Goal: Task Accomplishment & Management: Complete application form

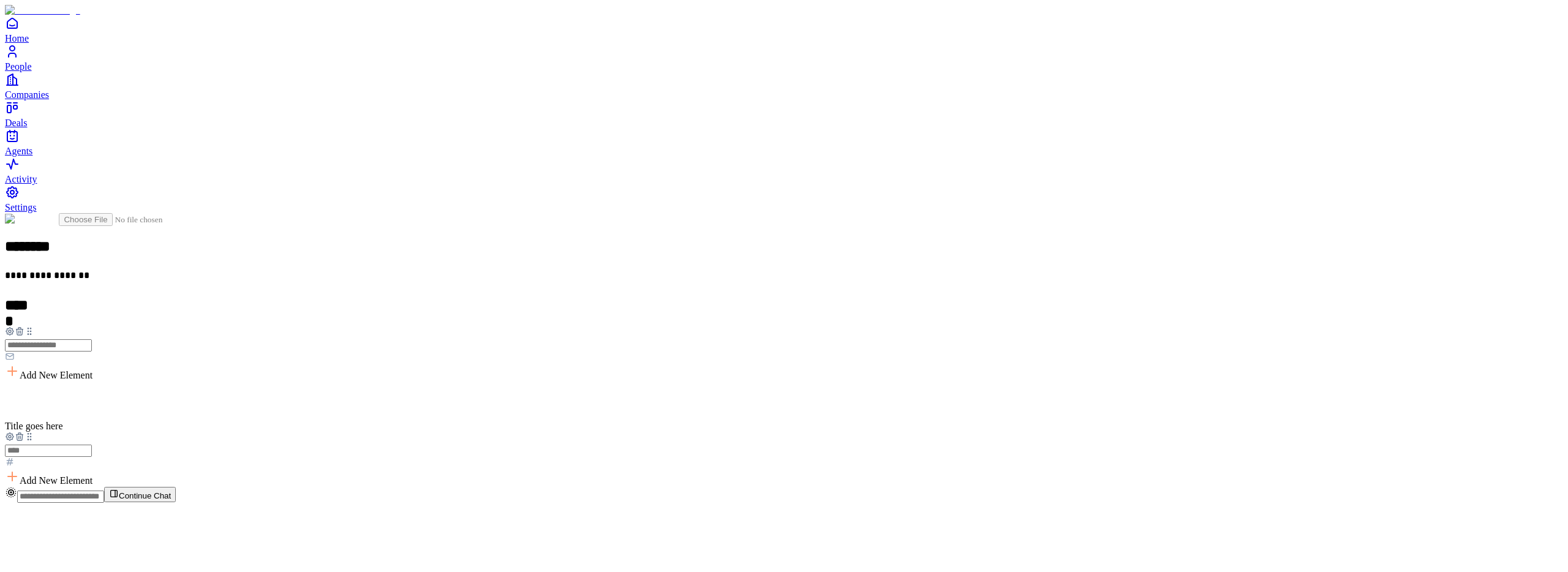
click at [25, 432] on icon at bounding box center [19, 436] width 10 height 10
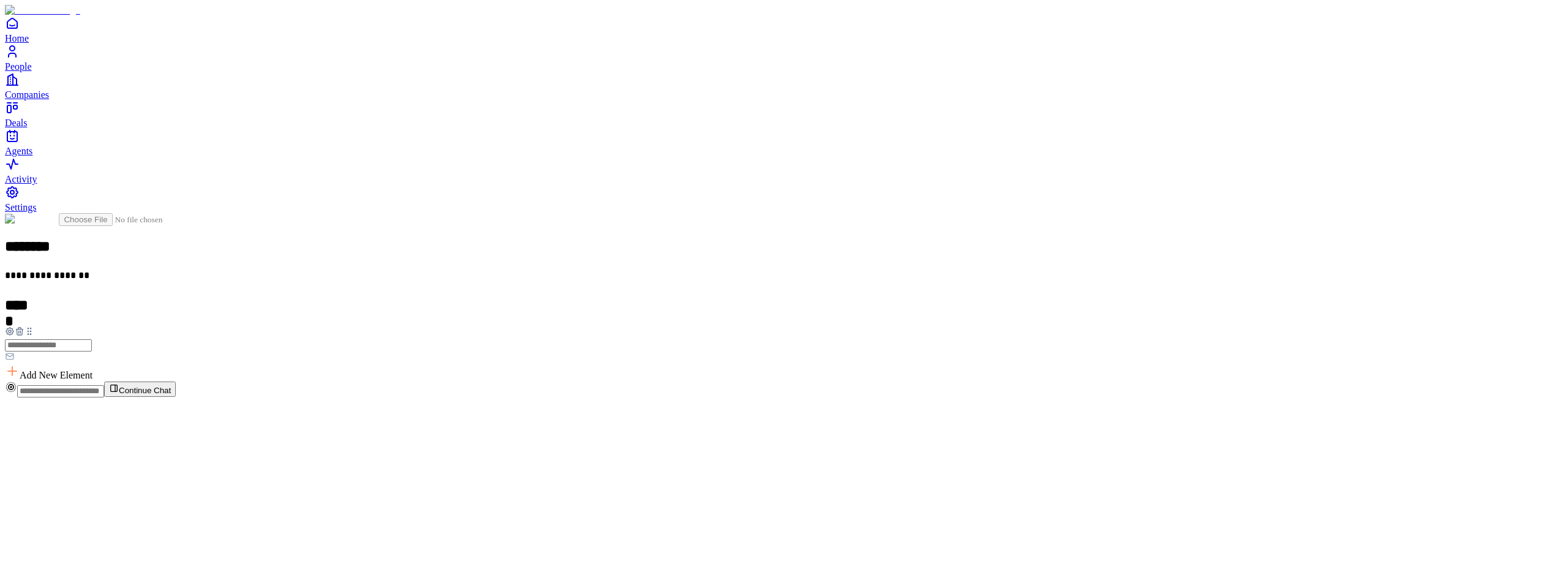
click at [25, 327] on icon at bounding box center [19, 331] width 10 height 10
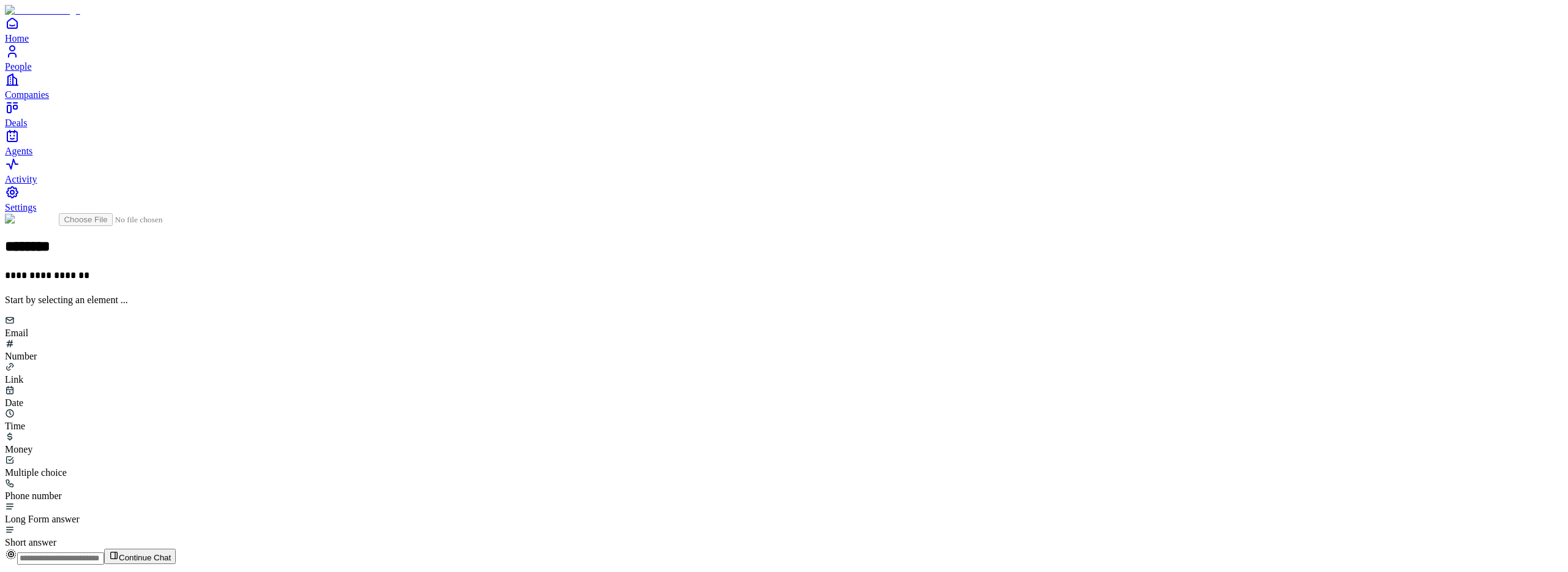
click at [375, 270] on p "**********" at bounding box center [189, 277] width 370 height 15
click at [669, 316] on div "Email" at bounding box center [784, 327] width 1559 height 23
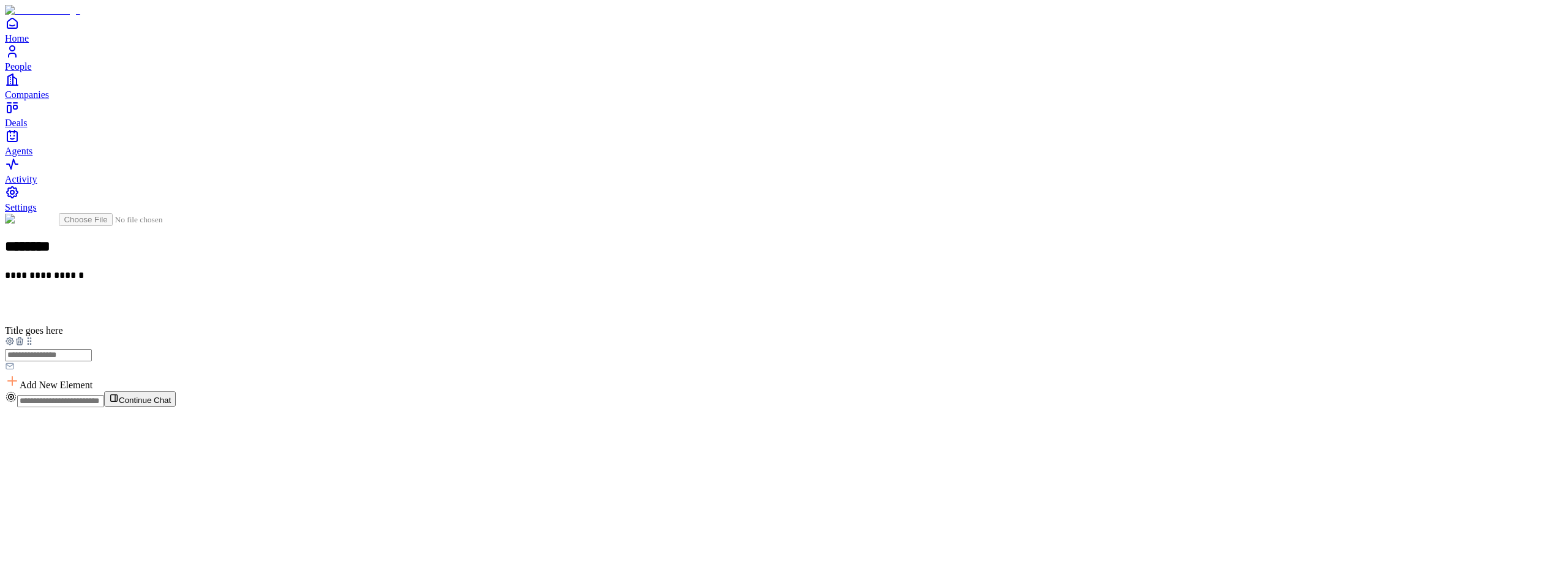
click at [681, 297] on h2 at bounding box center [784, 305] width 1559 height 16
click at [689, 297] on h2 at bounding box center [784, 305] width 1559 height 16
click at [20, 340] on icon at bounding box center [20, 341] width 0 height 2
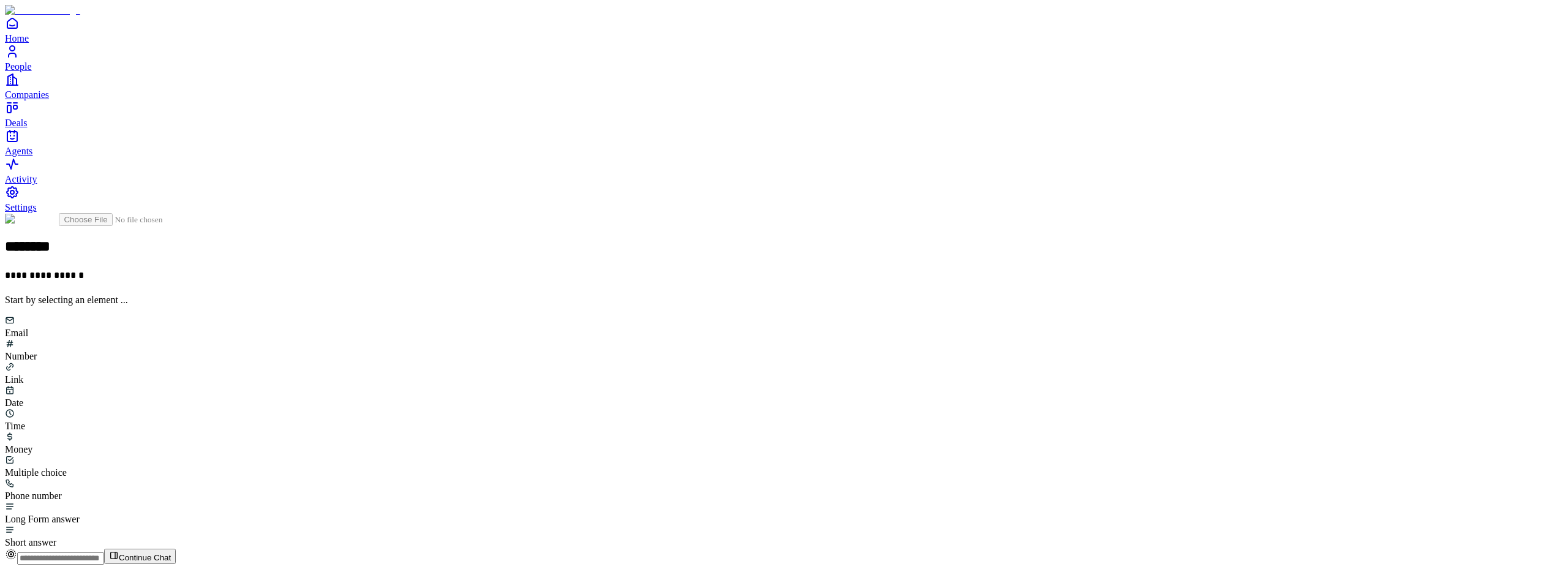
click at [743, 339] on div "Number" at bounding box center [784, 350] width 1559 height 23
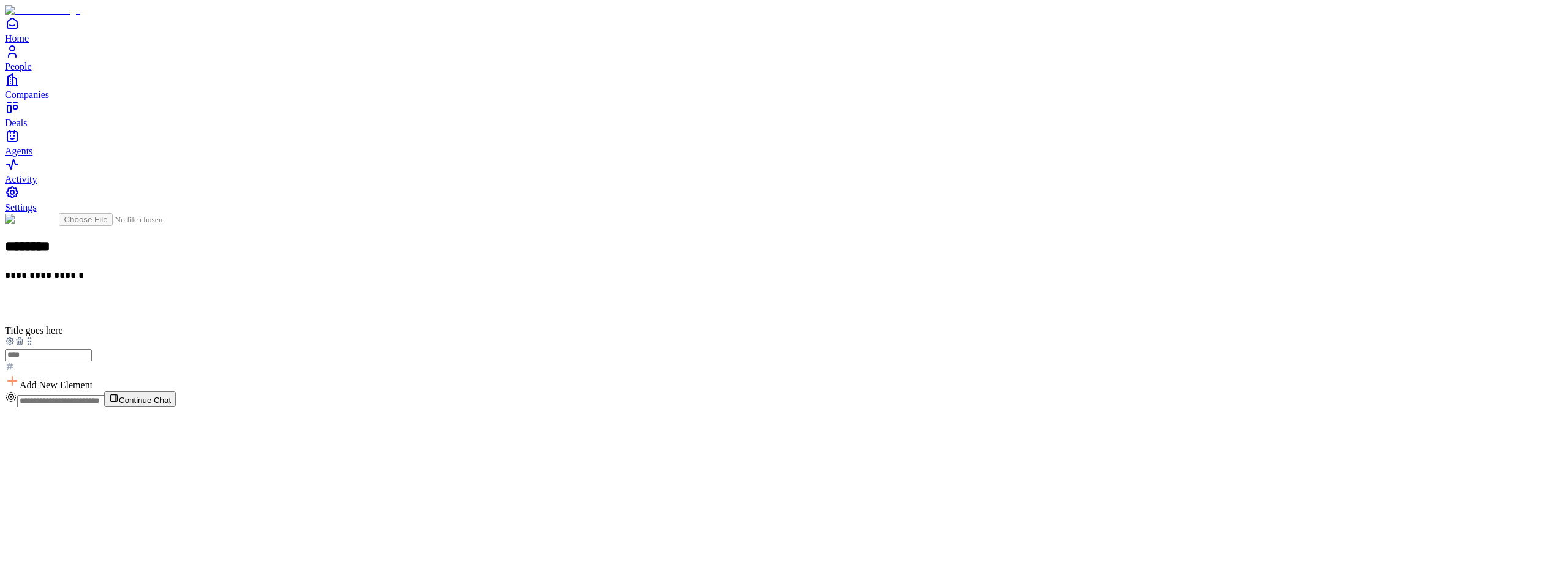
click at [704, 297] on h2 at bounding box center [784, 305] width 1559 height 16
click at [22, 340] on icon at bounding box center [19, 342] width 5 height 5
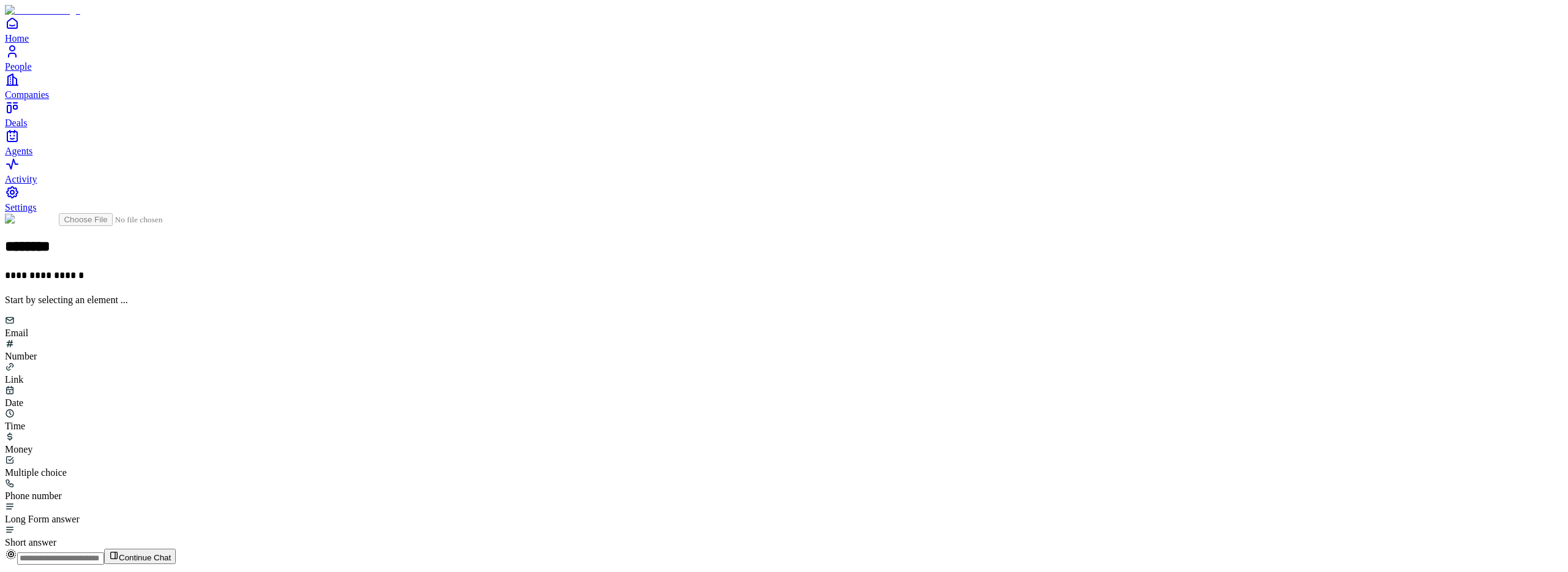
click at [744, 339] on div "Number" at bounding box center [784, 350] width 1559 height 23
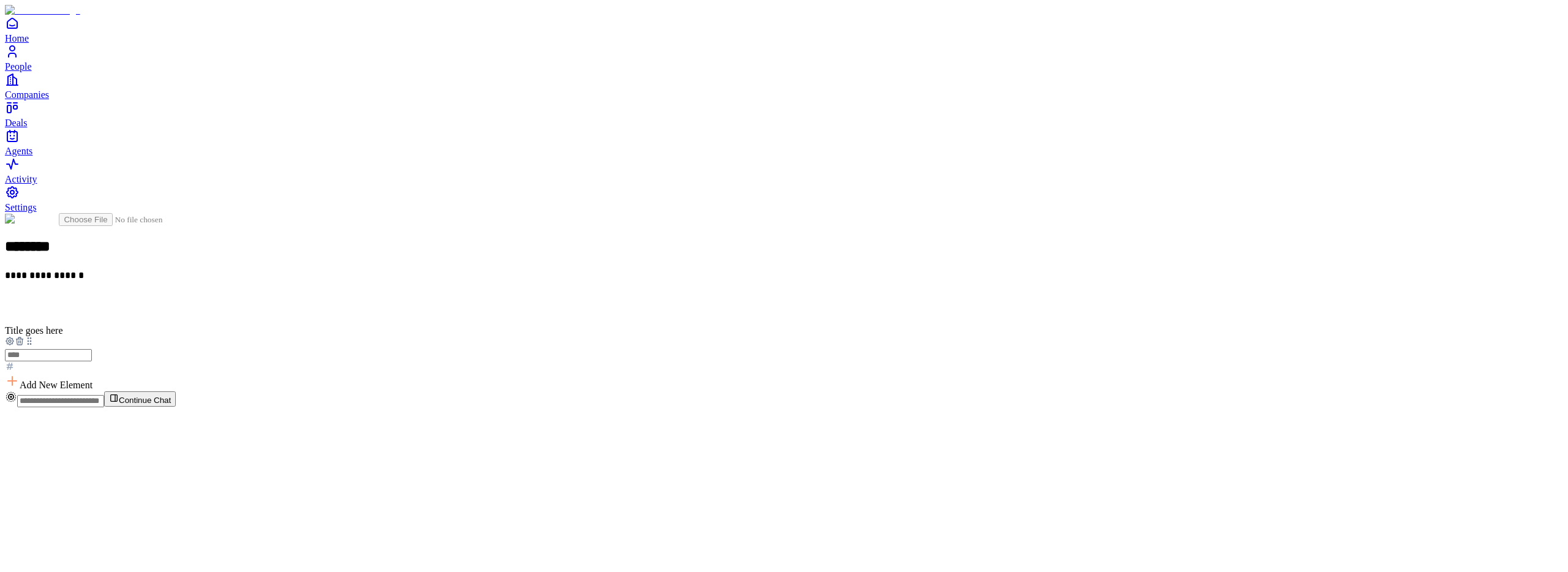
click at [665, 297] on h2 at bounding box center [784, 305] width 1559 height 16
click at [676, 297] on h2 at bounding box center [784, 305] width 1559 height 16
click at [666, 297] on h2 at bounding box center [784, 305] width 1559 height 16
click at [614, 337] on div at bounding box center [784, 355] width 1559 height 37
click at [25, 337] on icon at bounding box center [19, 341] width 10 height 10
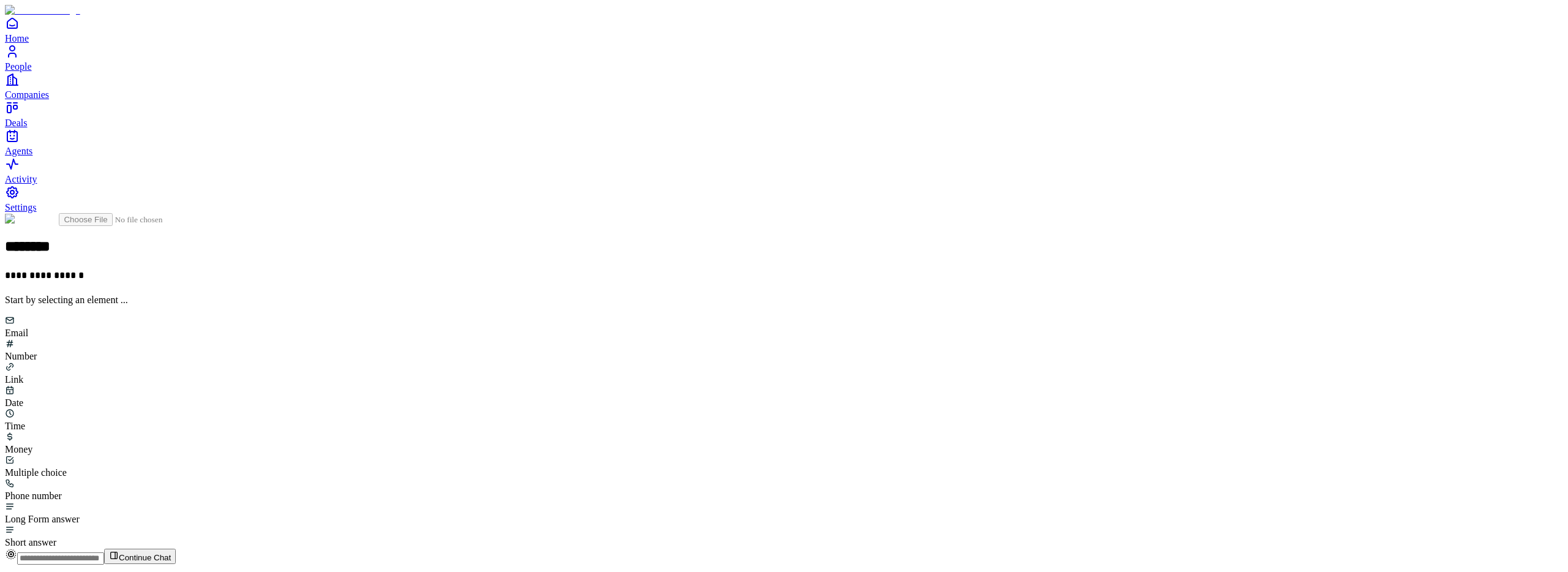
click at [696, 316] on div "Email" at bounding box center [784, 327] width 1559 height 23
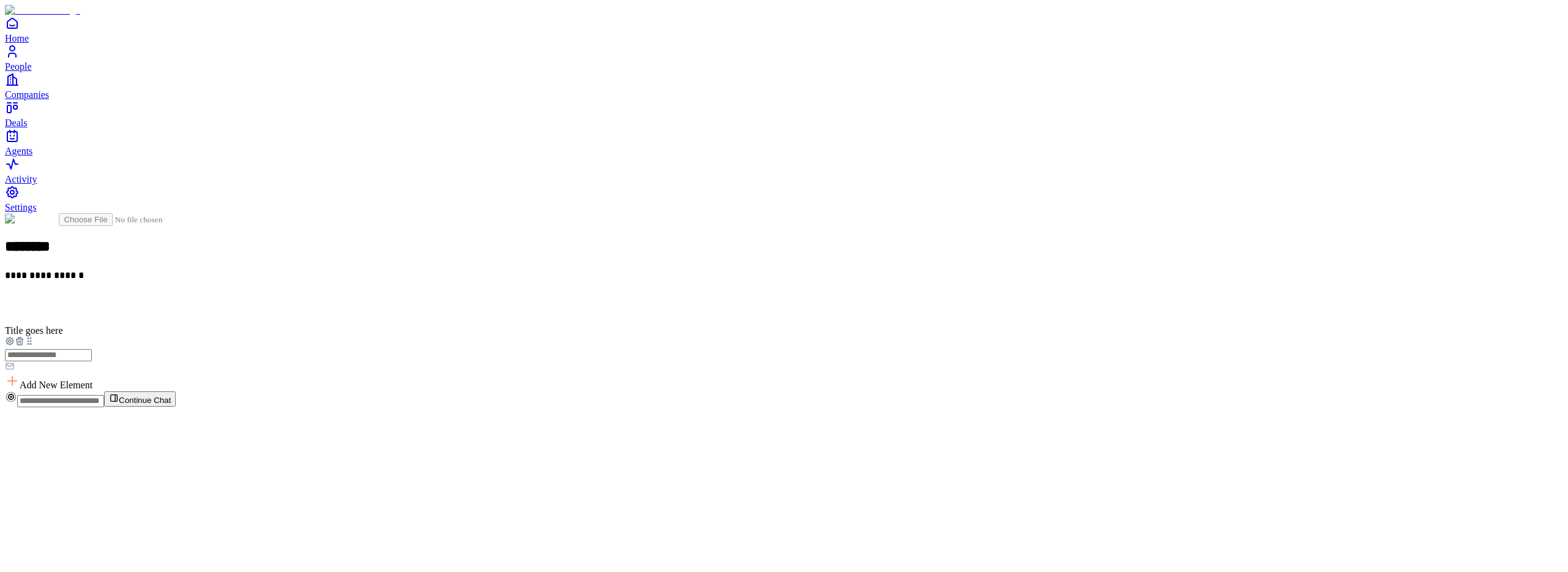
click at [25, 337] on icon at bounding box center [19, 341] width 10 height 10
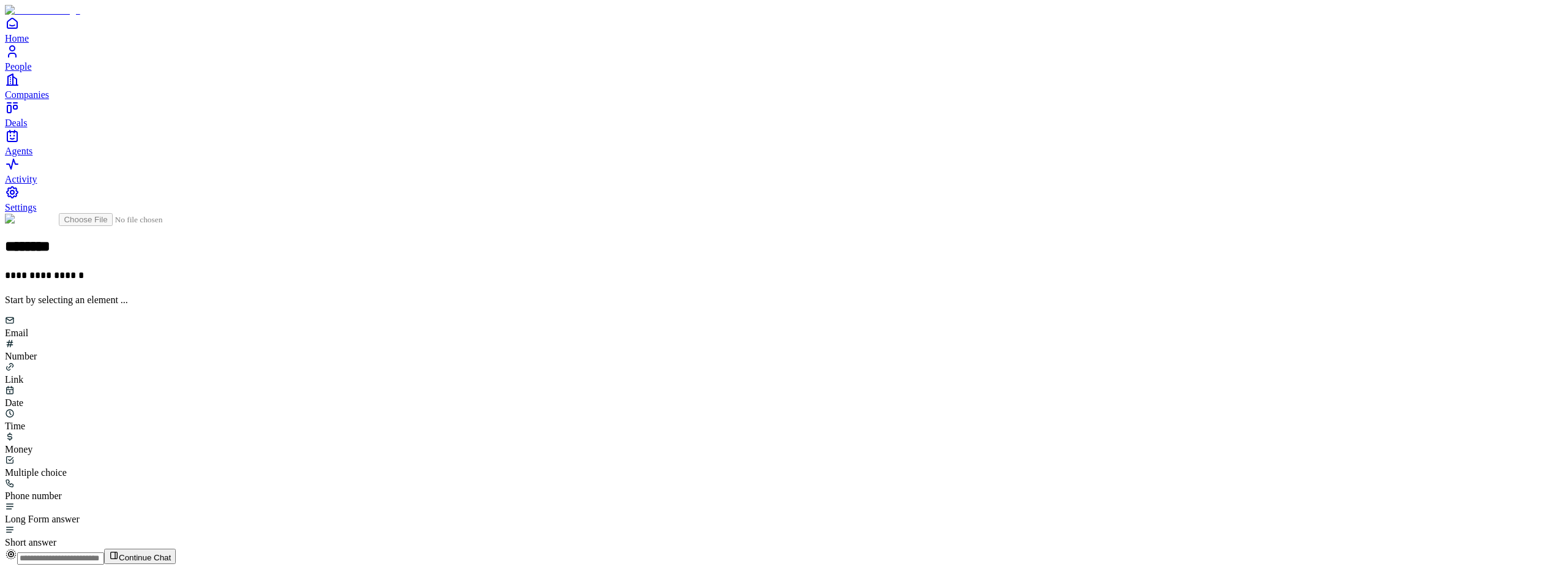
click at [665, 316] on div "Email" at bounding box center [784, 327] width 1559 height 23
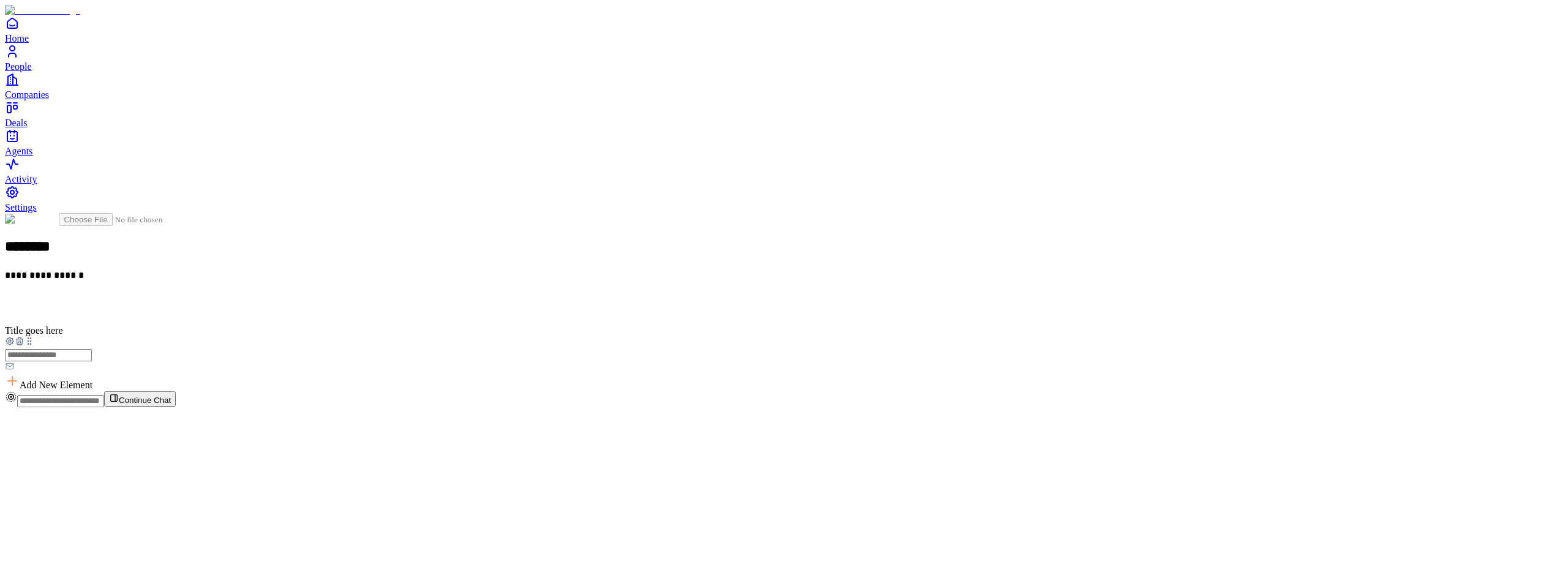
click at [22, 339] on icon at bounding box center [19, 341] width 5 height 5
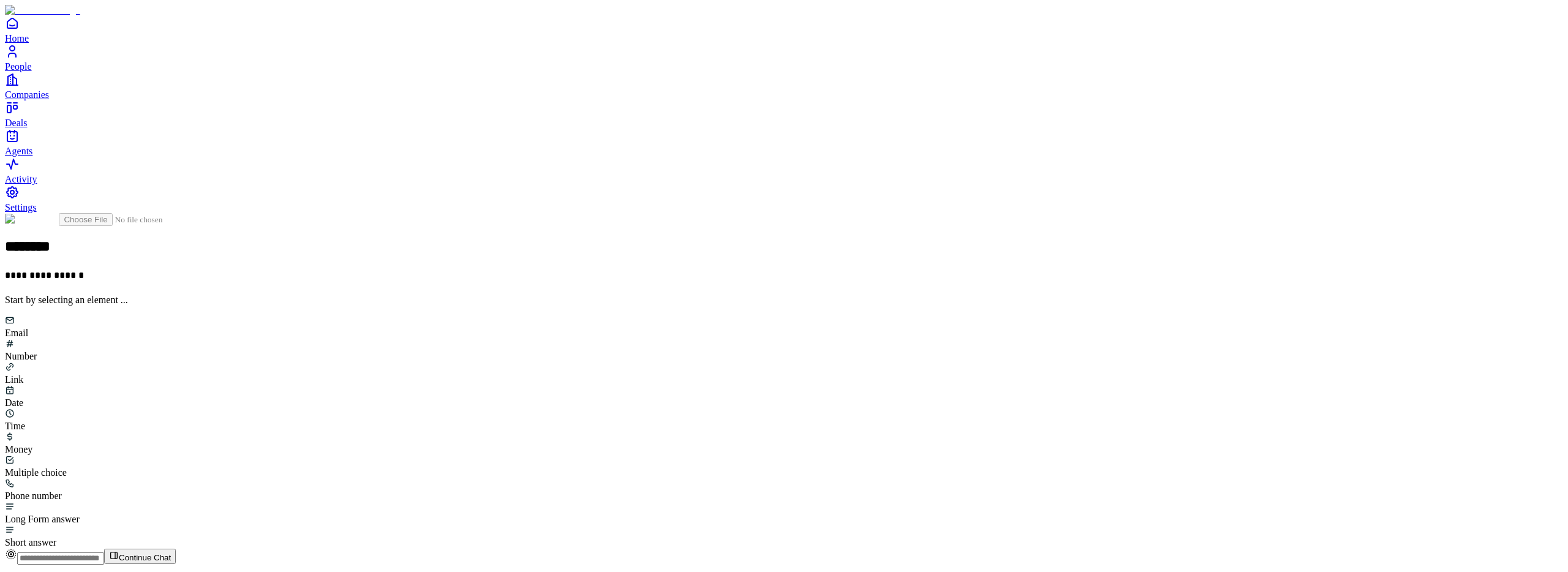
click at [661, 316] on div "Email" at bounding box center [784, 327] width 1559 height 23
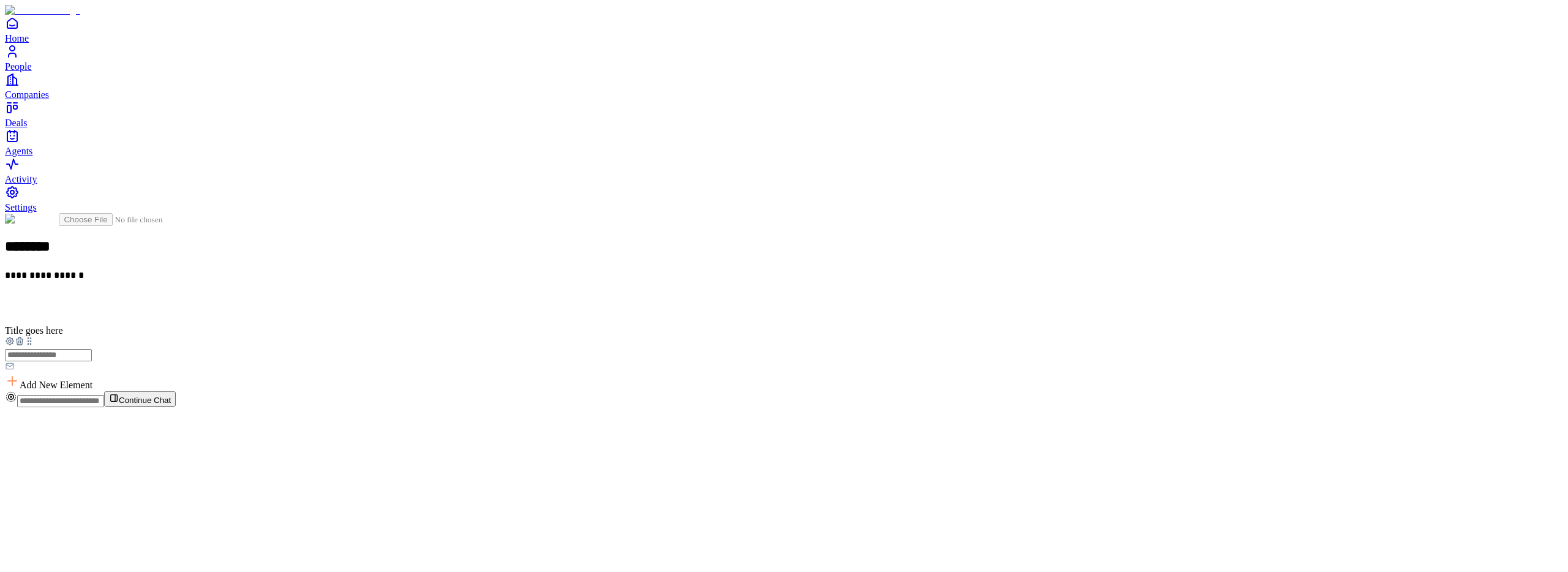
click at [20, 340] on icon at bounding box center [20, 341] width 0 height 2
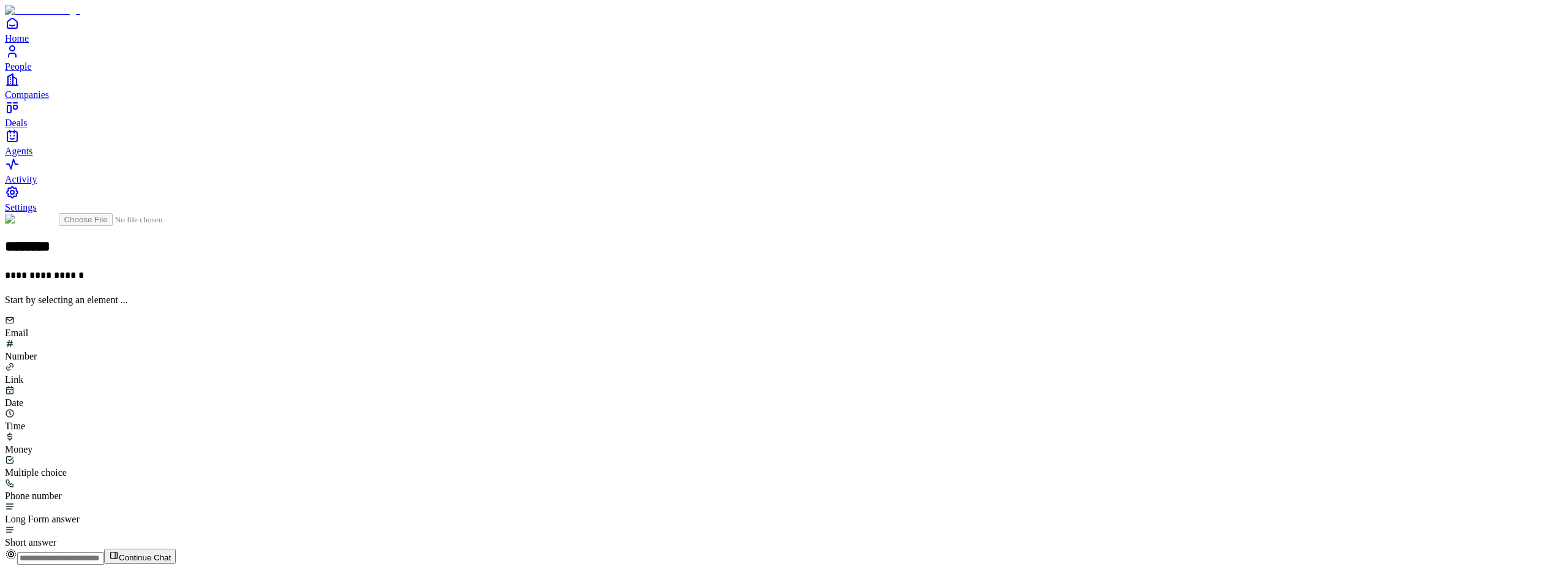
click at [745, 339] on div "Number" at bounding box center [784, 350] width 1559 height 23
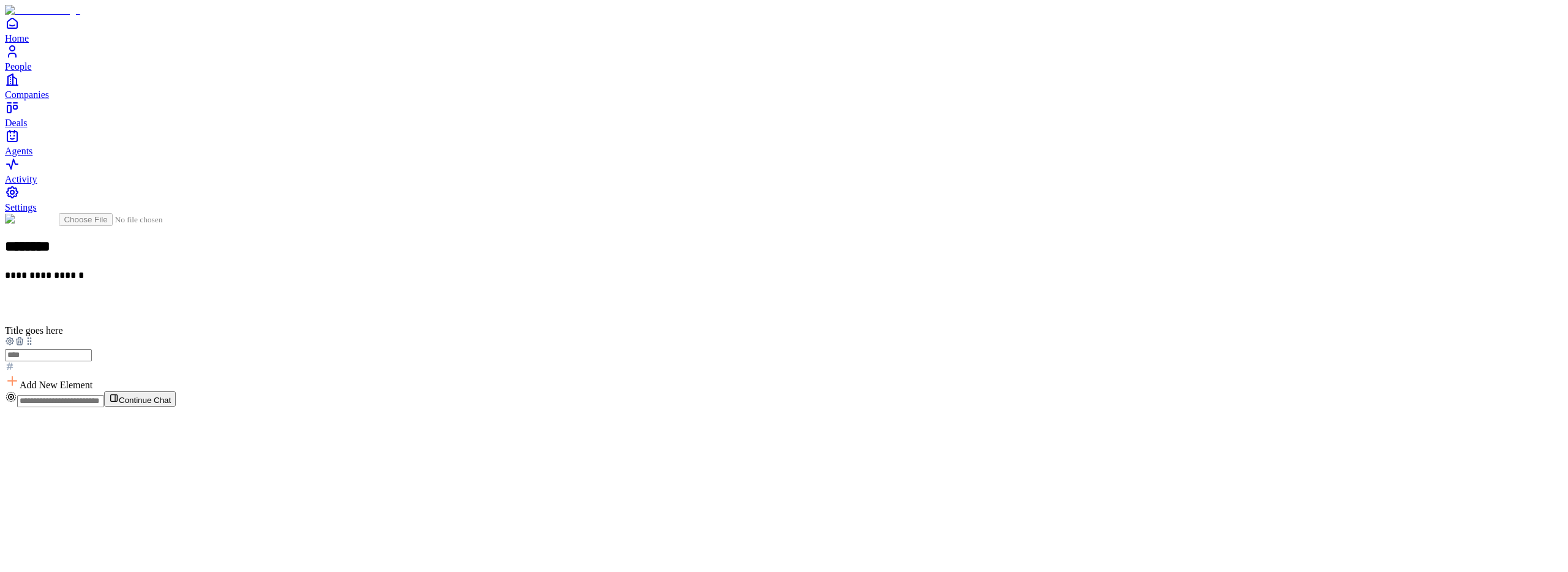
click at [93, 380] on span "Add New Element" at bounding box center [56, 384] width 73 height 10
click at [716, 317] on div "Number" at bounding box center [679, 322] width 75 height 23
click at [25, 442] on icon at bounding box center [19, 446] width 10 height 10
click at [25, 337] on icon at bounding box center [19, 341] width 10 height 10
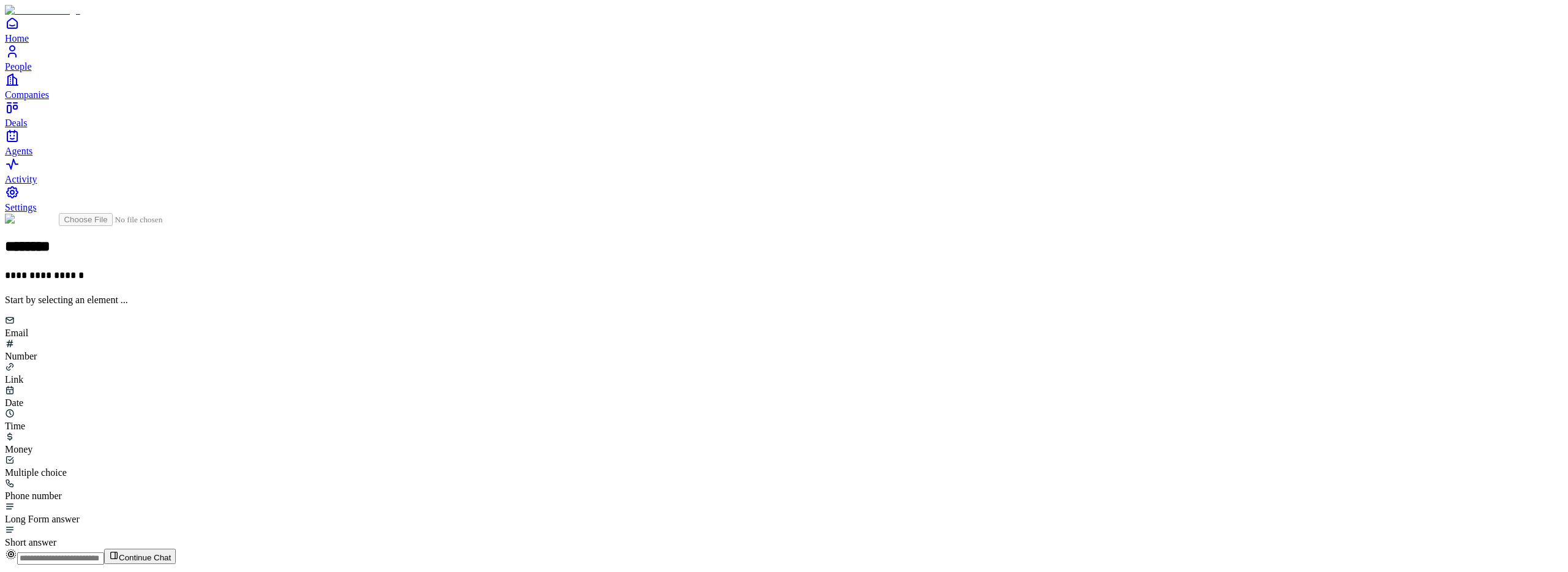
click at [679, 316] on div "Email" at bounding box center [784, 327] width 1559 height 23
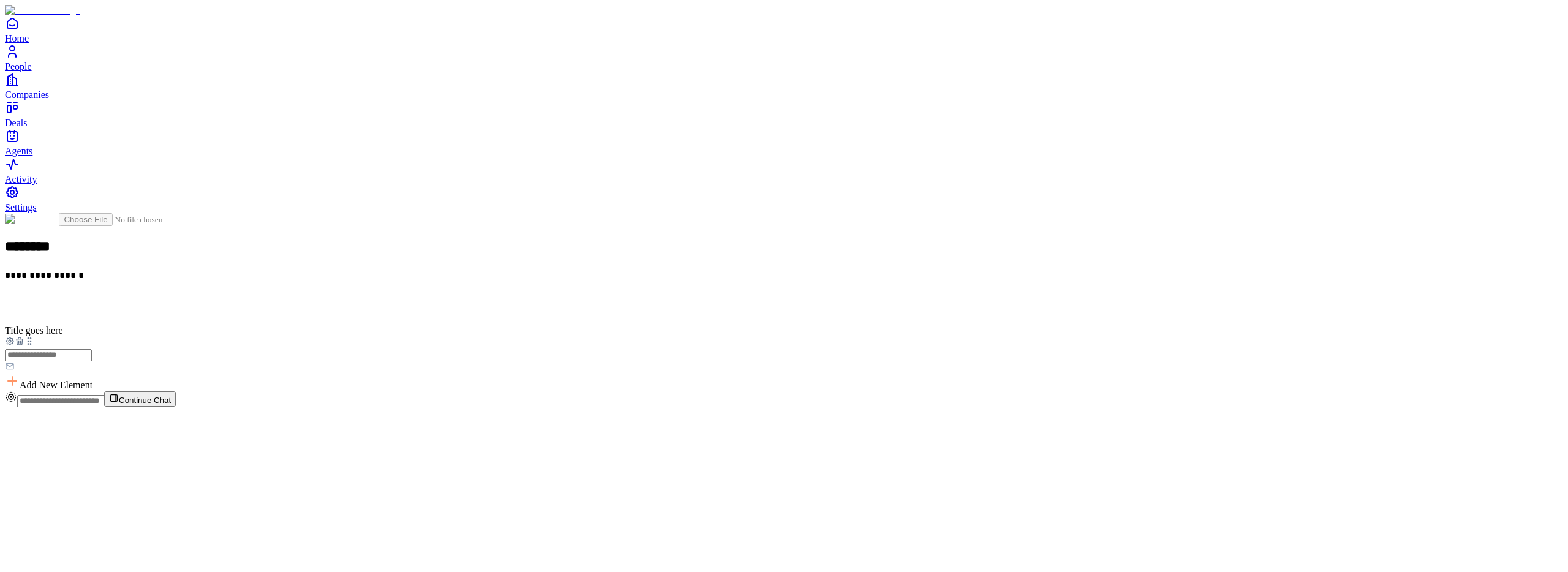
click at [93, 380] on span "Add New Element" at bounding box center [56, 384] width 73 height 10
click at [716, 317] on div "Number" at bounding box center [679, 322] width 75 height 23
click at [20, 446] on icon at bounding box center [20, 447] width 0 height 2
click at [611, 337] on div at bounding box center [784, 355] width 1559 height 37
click at [25, 337] on icon at bounding box center [19, 341] width 10 height 10
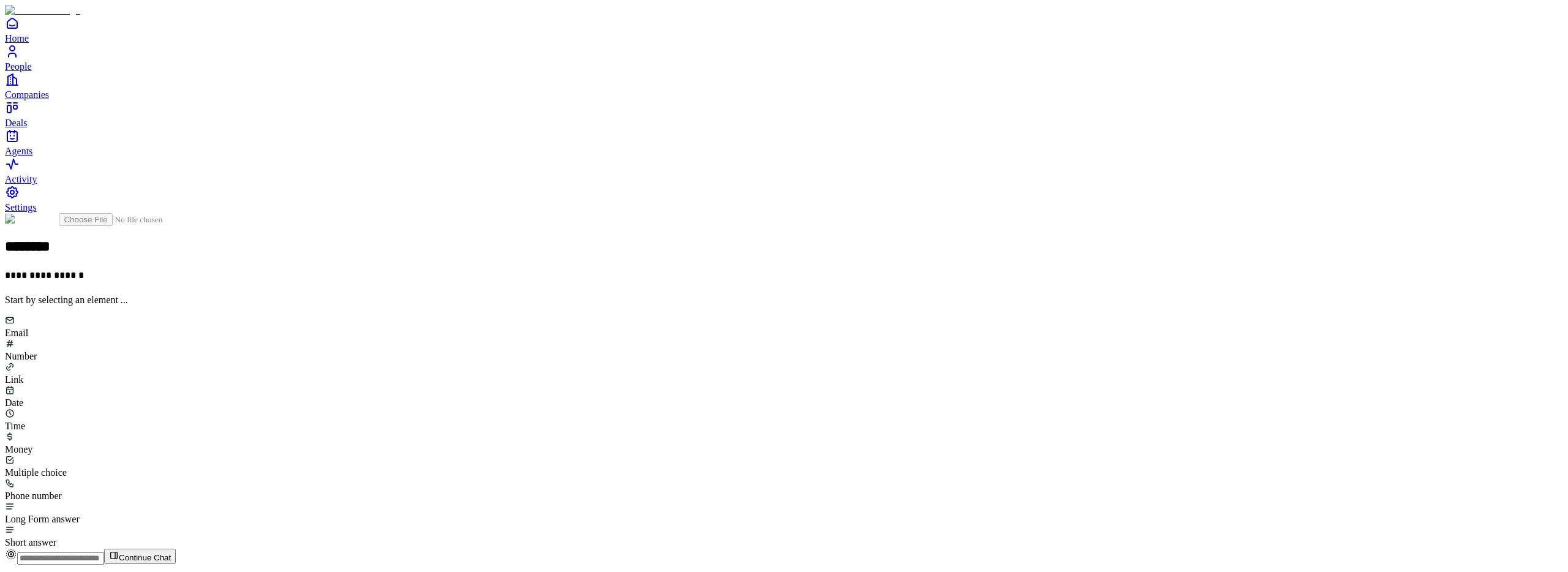
click at [665, 316] on div "Email" at bounding box center [784, 327] width 1559 height 23
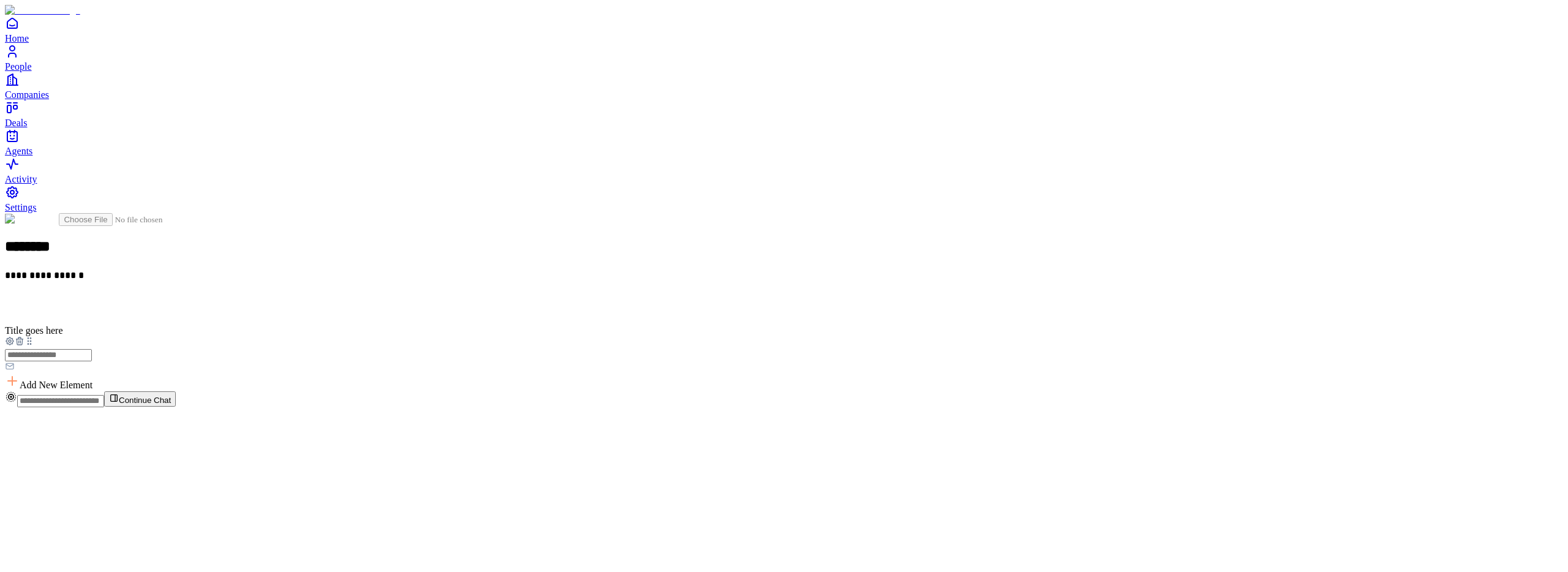
click at [93, 380] on span "Add New Element" at bounding box center [56, 384] width 73 height 10
click at [716, 333] on div "Link" at bounding box center [679, 345] width 75 height 23
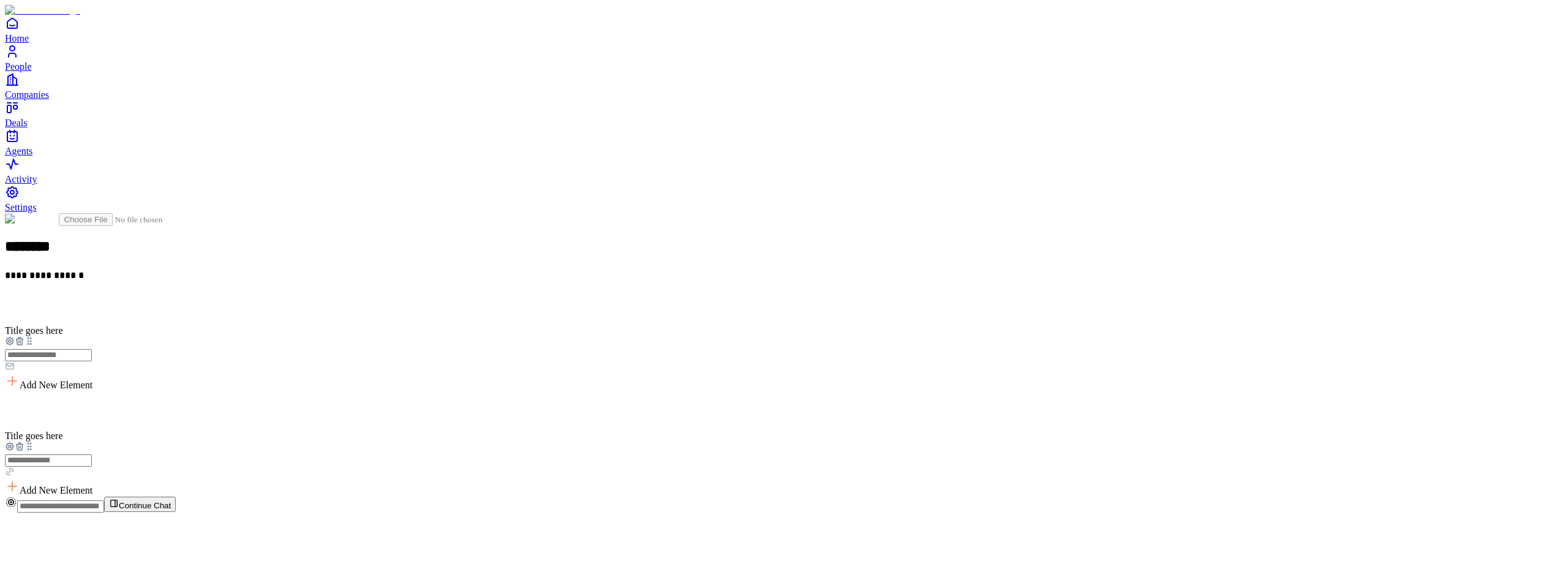
click at [93, 485] on span "Add New Element" at bounding box center [56, 489] width 73 height 10
click at [716, 457] on div "Time" at bounding box center [679, 469] width 75 height 23
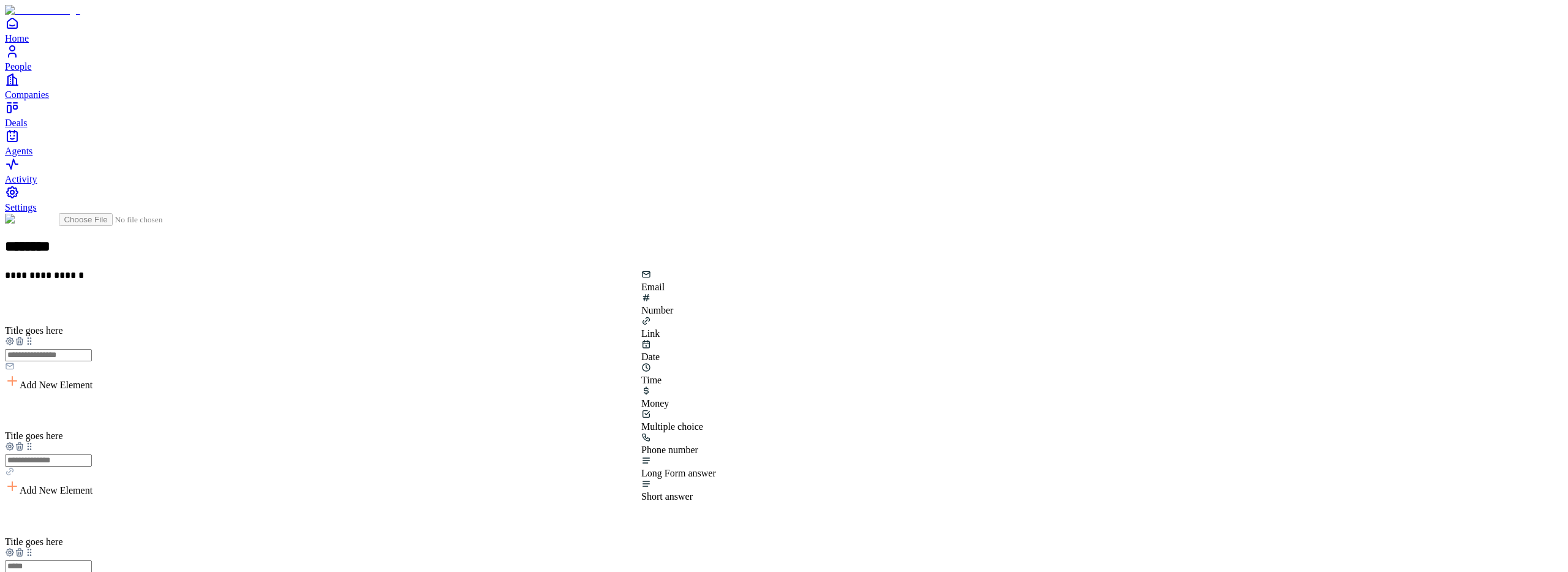
click at [716, 445] on div "Phone number" at bounding box center [679, 450] width 75 height 11
click at [25, 337] on icon at bounding box center [19, 341] width 10 height 10
click at [611, 297] on div "Title goes here Add New Element" at bounding box center [784, 344] width 1559 height 93
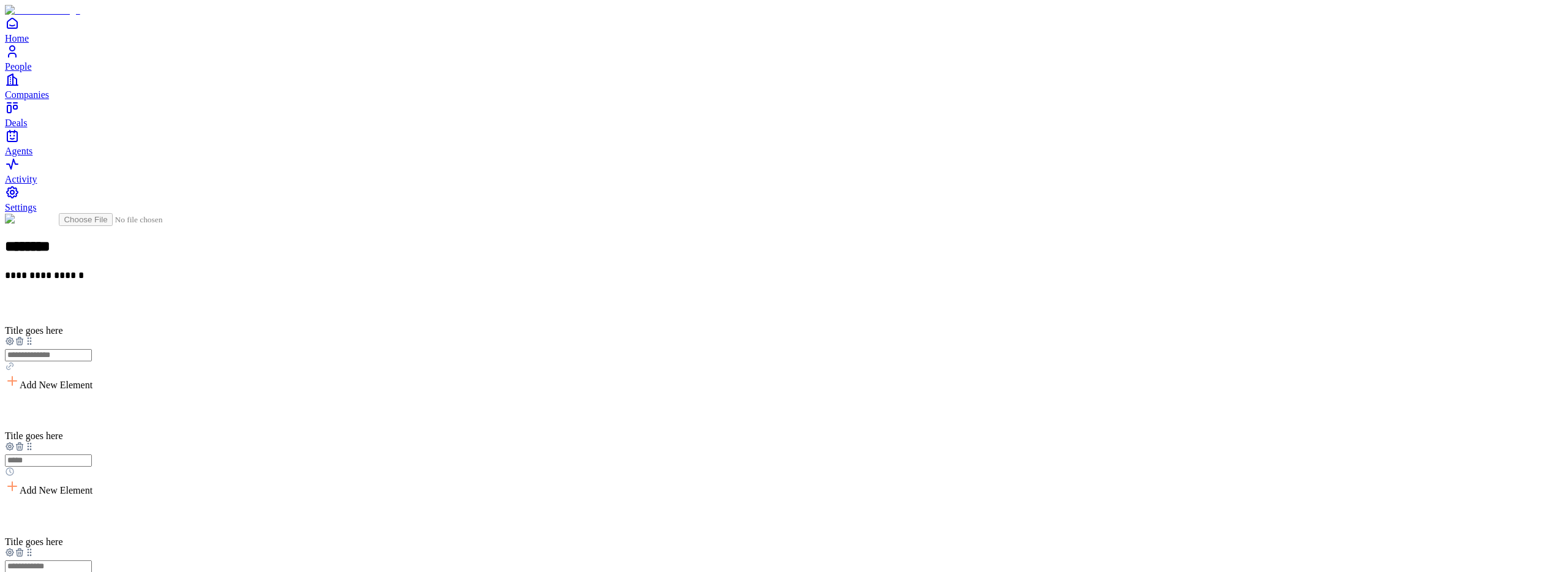
click at [20, 340] on icon at bounding box center [20, 341] width 0 height 2
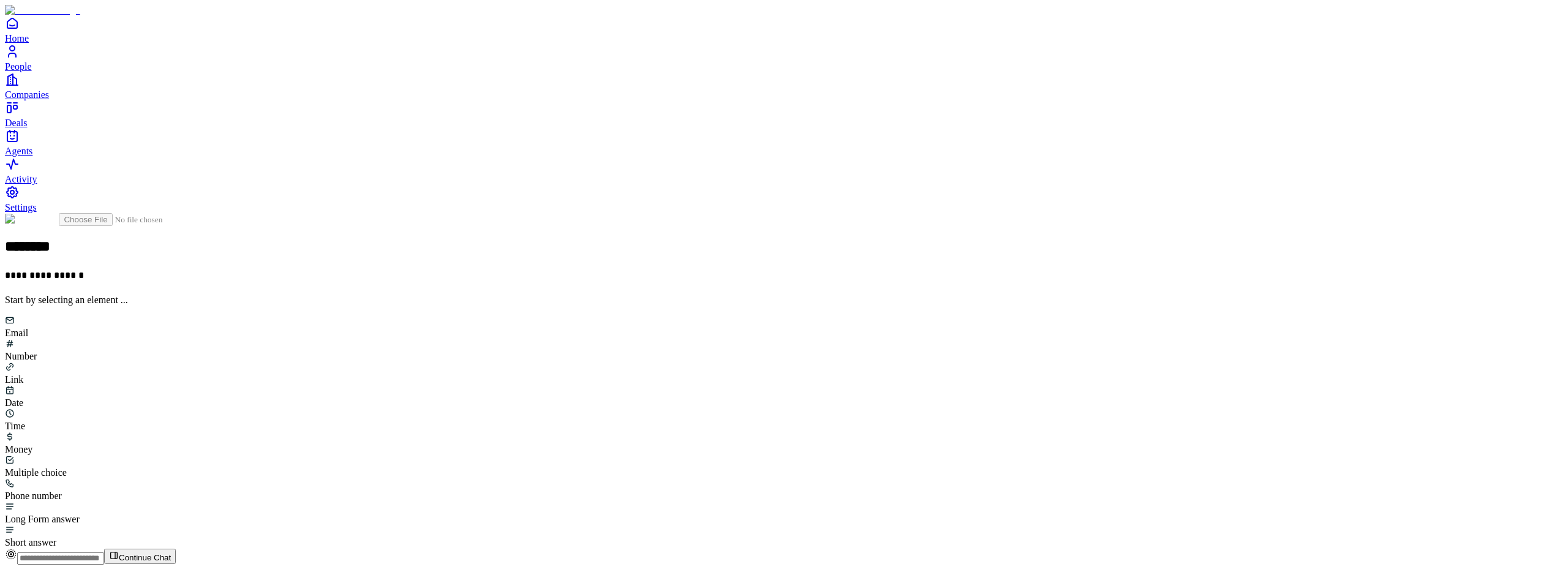
click at [740, 412] on div "**********" at bounding box center [784, 381] width 1559 height 335
click at [544, 213] on div "**********" at bounding box center [784, 381] width 1559 height 335
click at [681, 316] on div "Email" at bounding box center [784, 327] width 1559 height 23
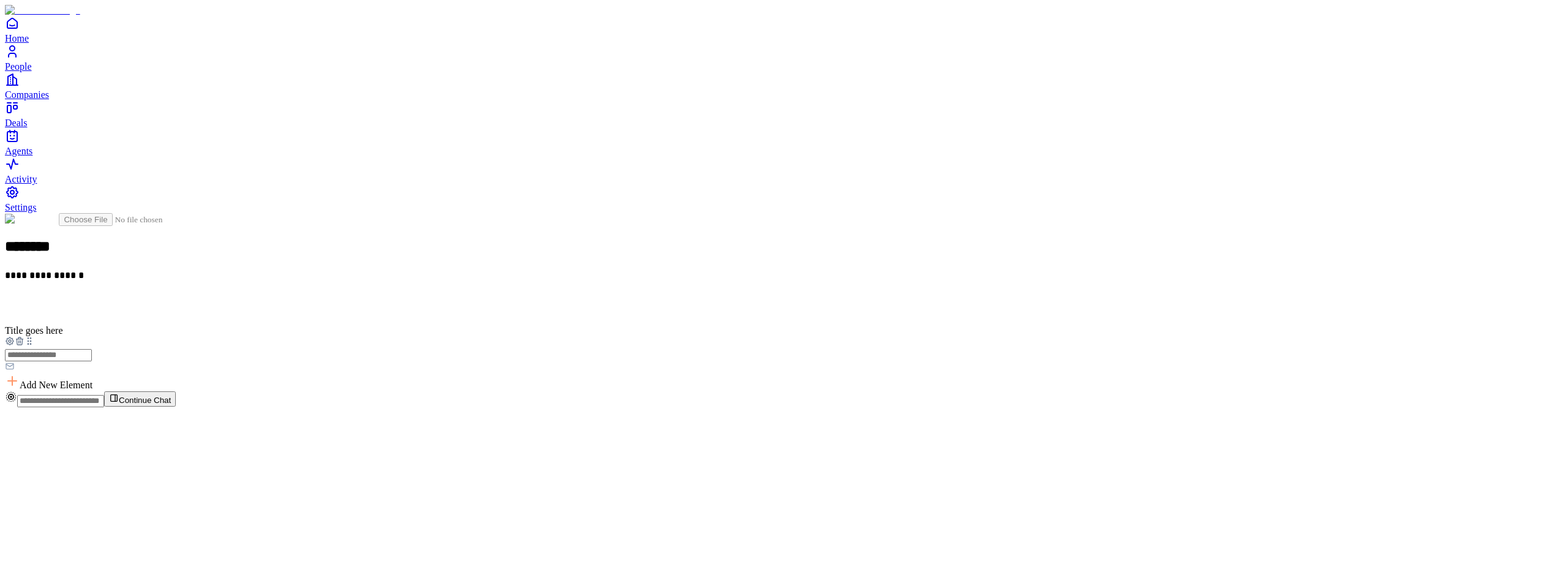
click at [22, 339] on icon at bounding box center [19, 341] width 5 height 5
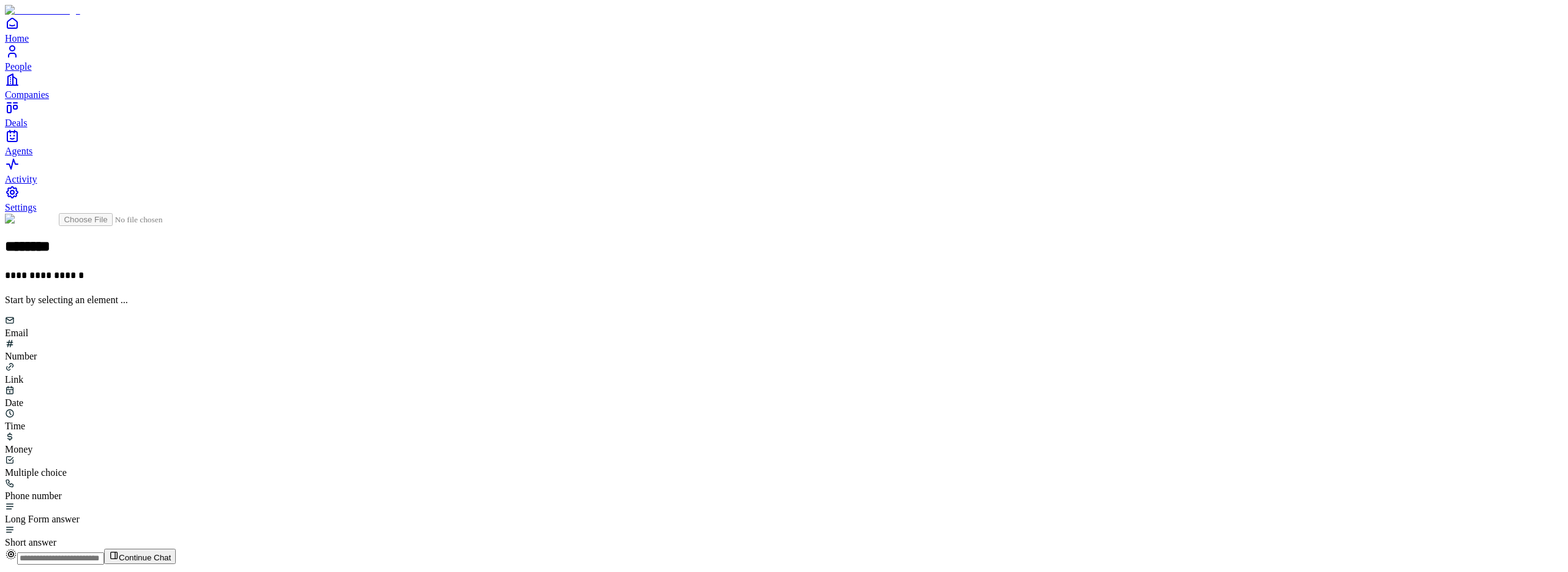
click at [672, 316] on div "Email" at bounding box center [784, 327] width 1559 height 23
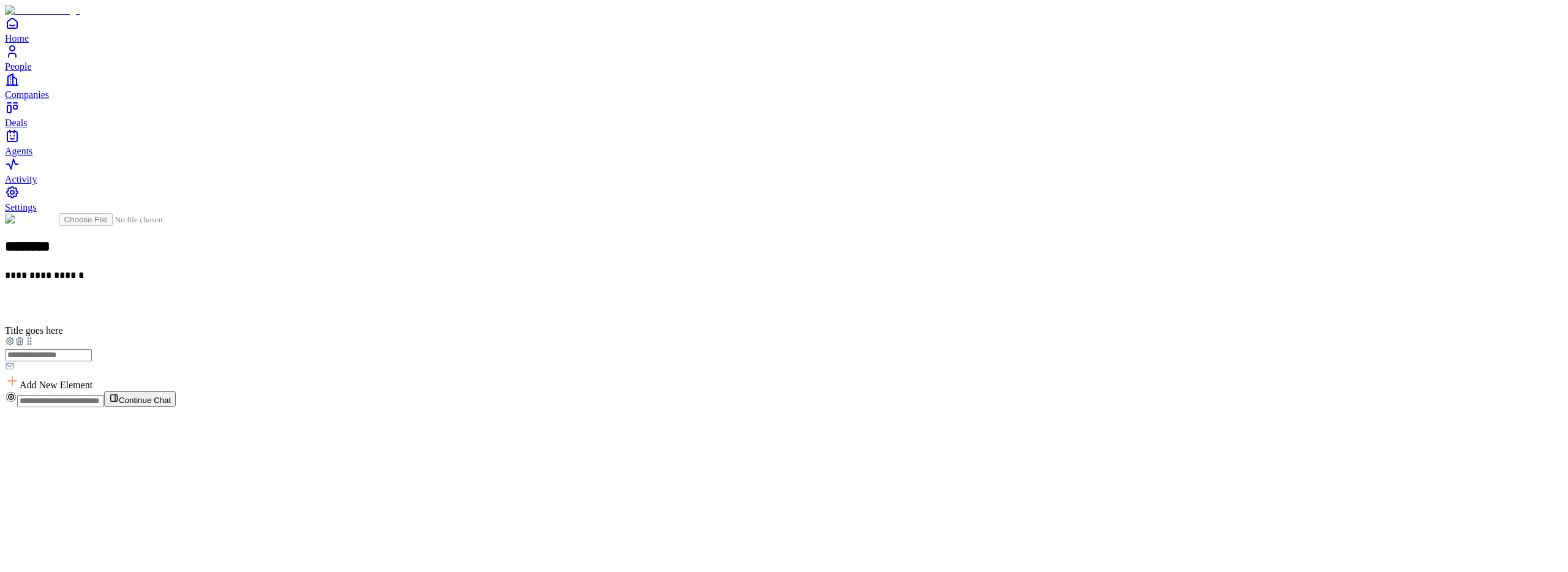
click at [93, 380] on span "Add New Element" at bounding box center [56, 384] width 73 height 10
click at [716, 369] on div "Date" at bounding box center [679, 374] width 75 height 11
click at [621, 442] on div at bounding box center [784, 448] width 1559 height 12
click at [25, 442] on icon at bounding box center [19, 446] width 10 height 10
click at [25, 337] on icon at bounding box center [19, 341] width 10 height 10
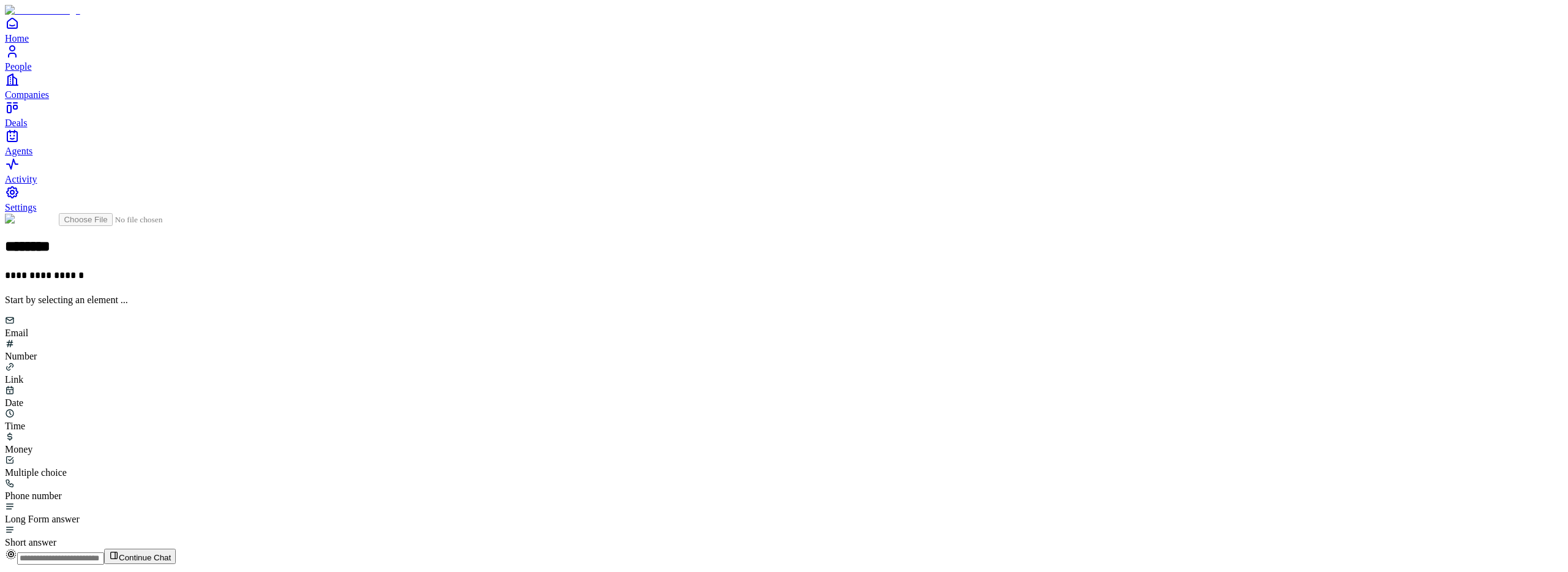
click at [676, 316] on div "Email" at bounding box center [784, 327] width 1559 height 23
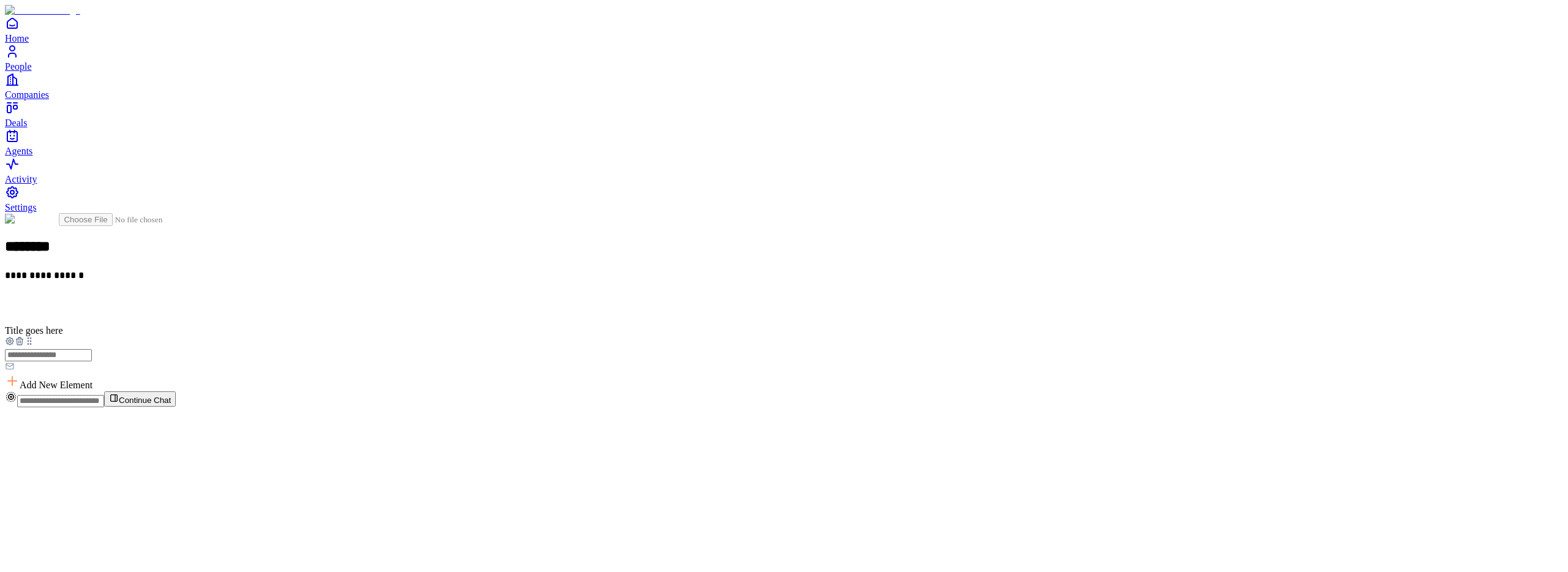
click at [93, 380] on span "Add New Element" at bounding box center [56, 384] width 73 height 10
click at [716, 333] on div "Link" at bounding box center [679, 345] width 75 height 23
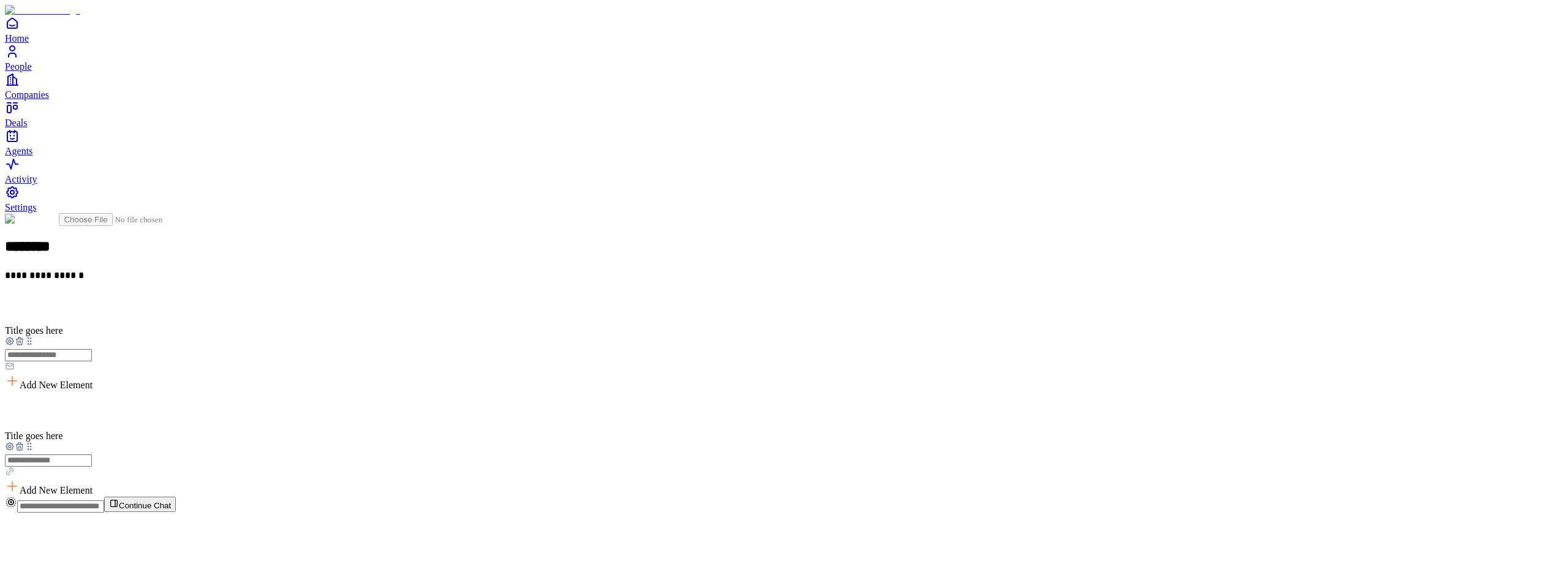
click at [93, 485] on span "Add New Element" at bounding box center [56, 489] width 73 height 10
click at [716, 457] on div "Time" at bounding box center [679, 469] width 75 height 23
click at [19, 340] on icon at bounding box center [19, 341] width 0 height 2
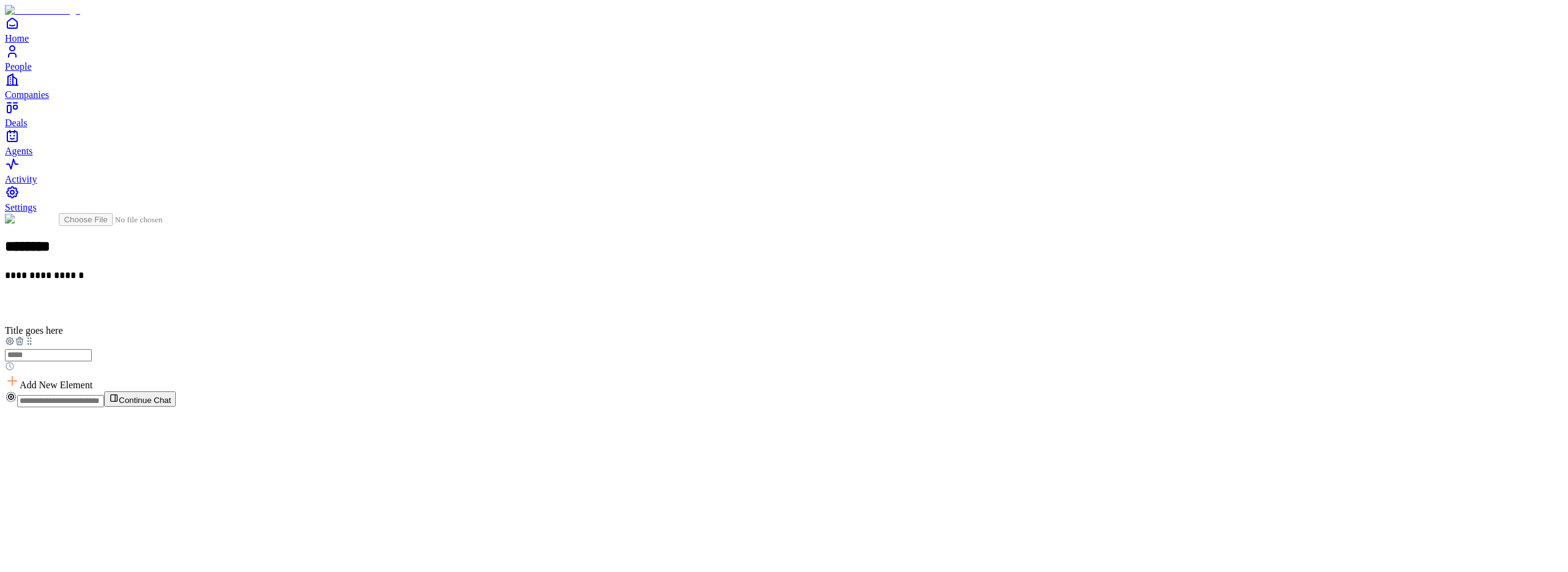
click at [19, 340] on icon at bounding box center [19, 341] width 0 height 2
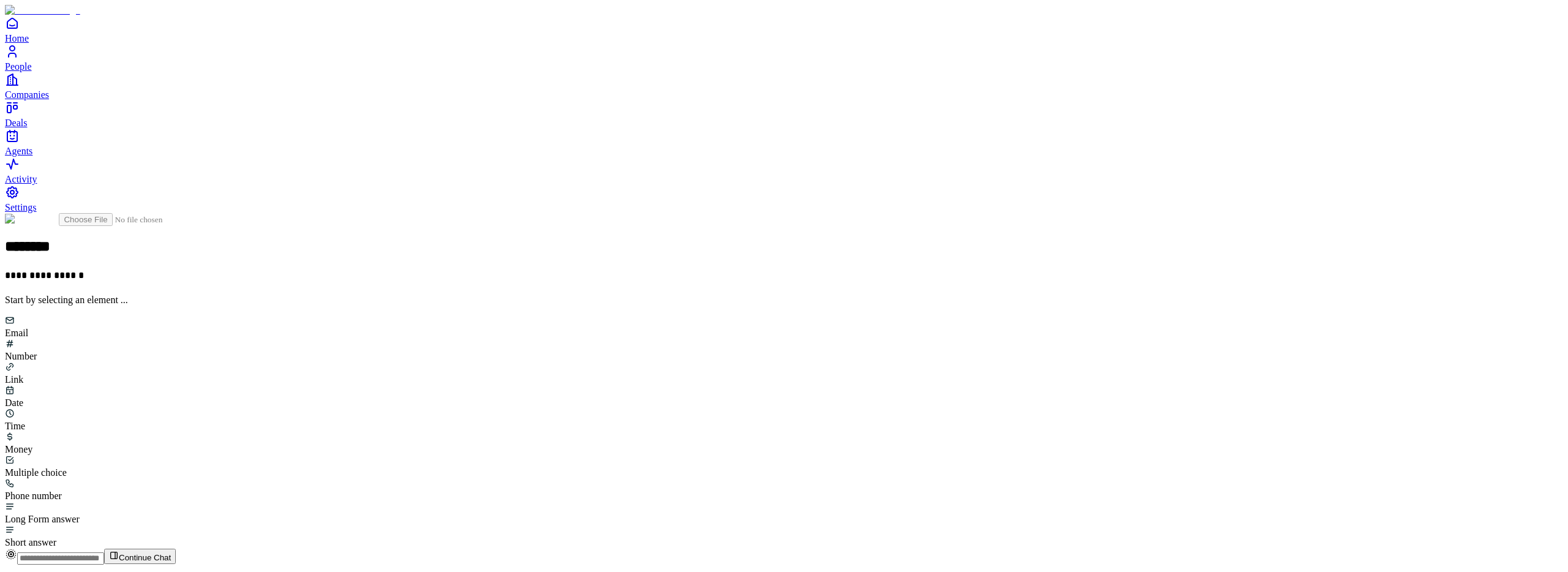
click at [660, 316] on div "Email" at bounding box center [784, 327] width 1559 height 23
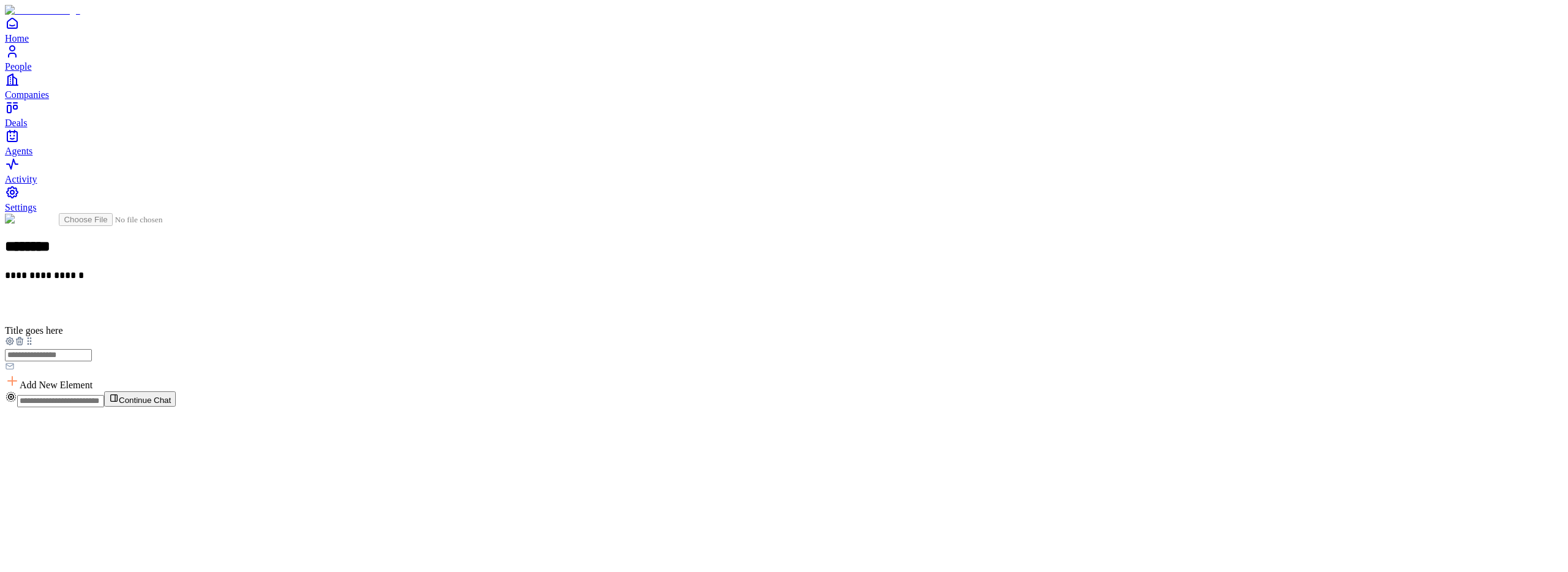
click at [25, 337] on icon at bounding box center [19, 341] width 10 height 10
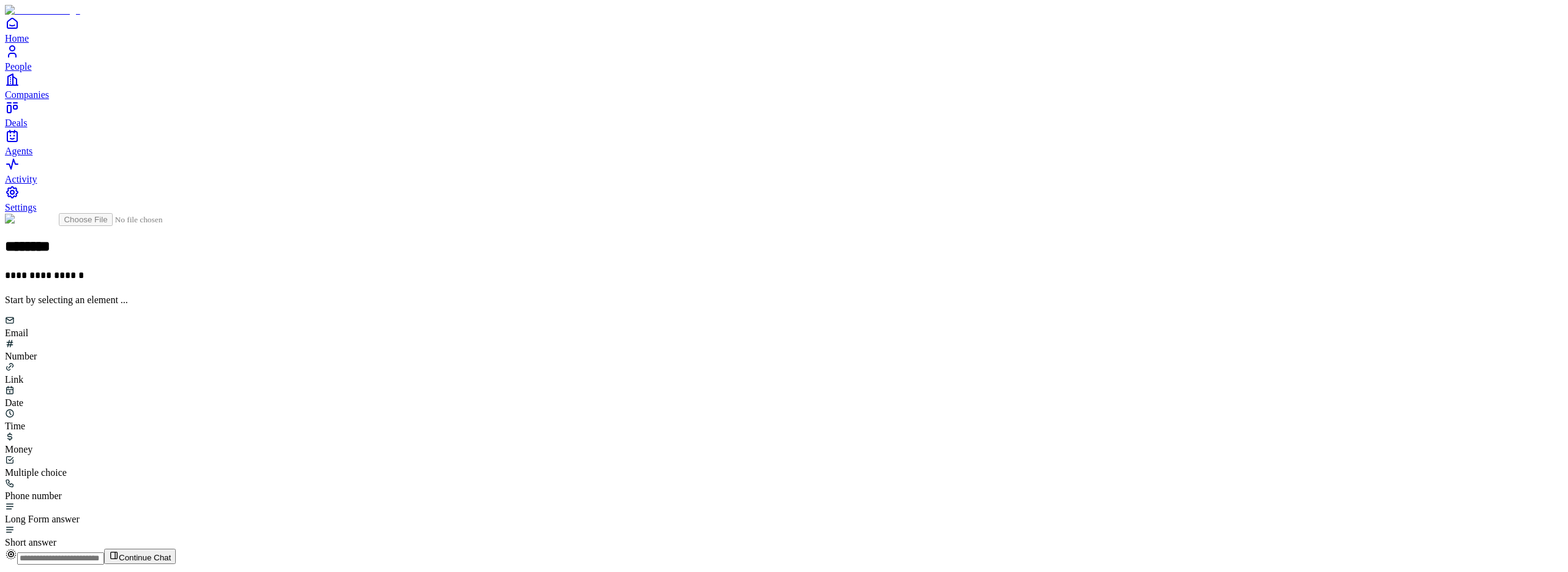
click at [666, 316] on div "Email" at bounding box center [784, 327] width 1559 height 23
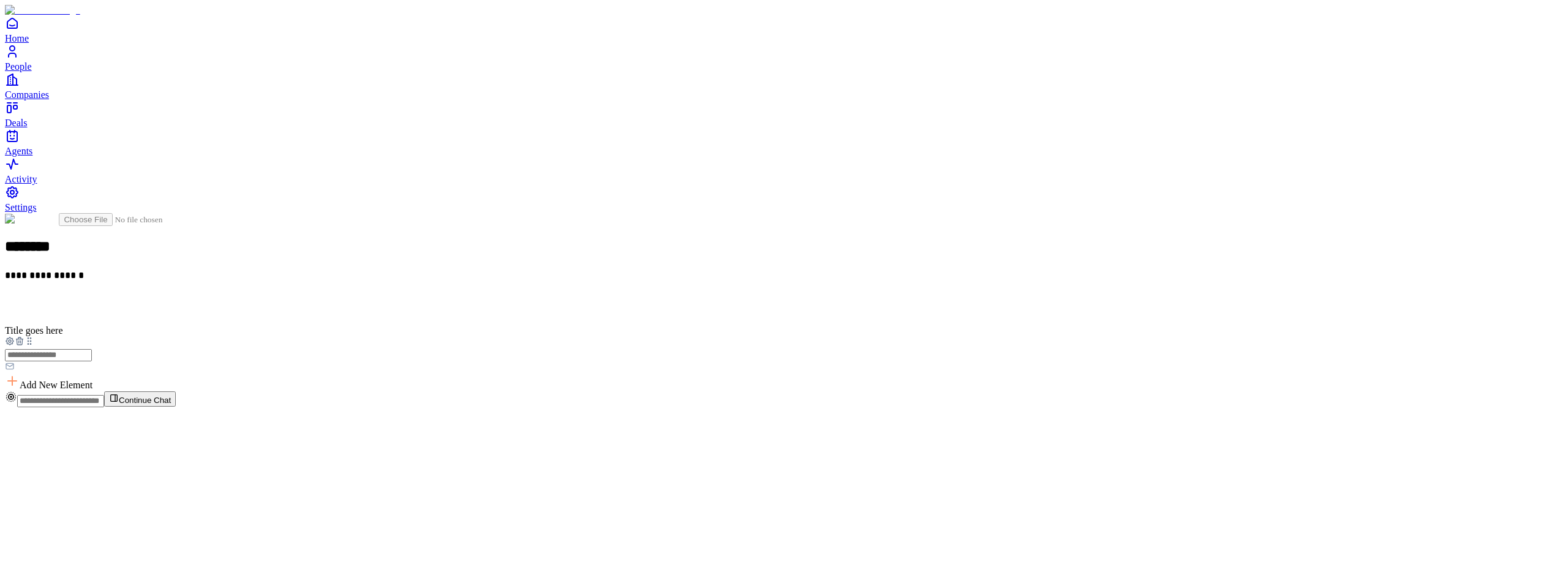
click at [93, 380] on span "Add New Element" at bounding box center [56, 384] width 73 height 10
click at [716, 319] on div "Number" at bounding box center [679, 322] width 75 height 23
click at [20, 446] on icon at bounding box center [20, 447] width 0 height 2
click at [93, 380] on span "Add New Element" at bounding box center [56, 384] width 73 height 10
click at [678, 310] on div "Email" at bounding box center [679, 298] width 75 height 23
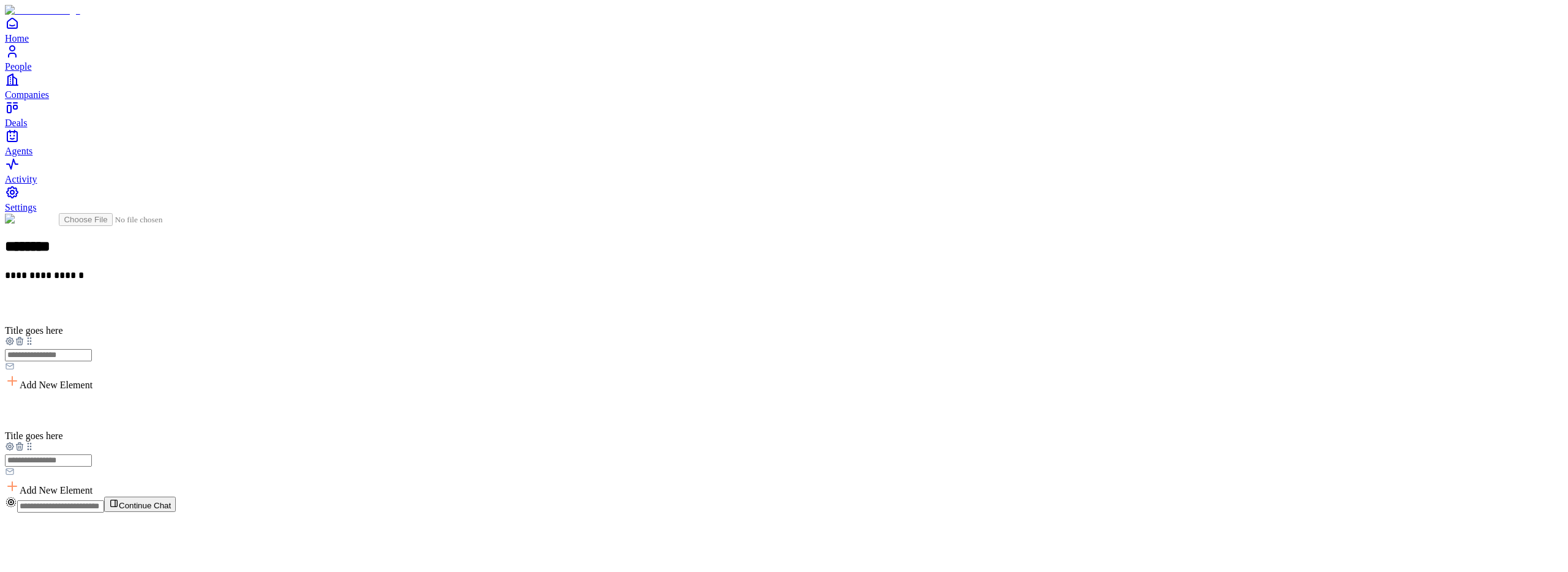
click at [614, 442] on div at bounding box center [784, 460] width 1559 height 37
click at [25, 442] on icon at bounding box center [19, 446] width 10 height 10
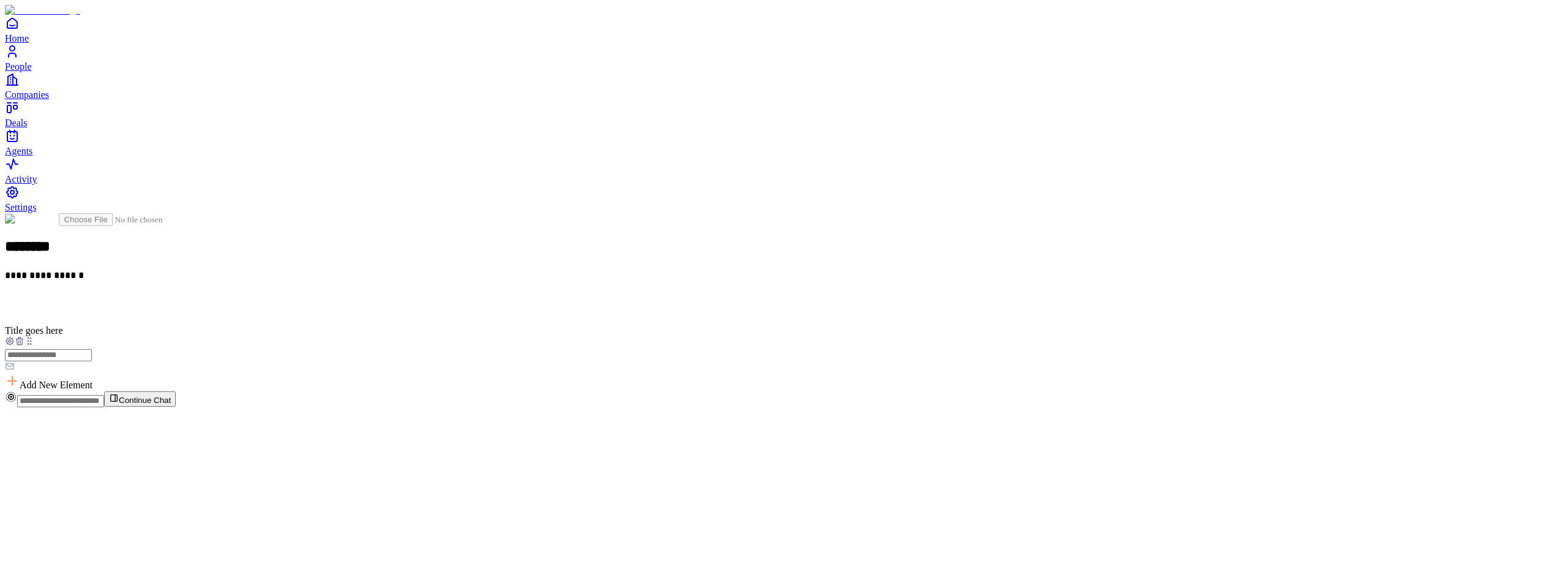
click at [25, 337] on icon at bounding box center [19, 341] width 10 height 10
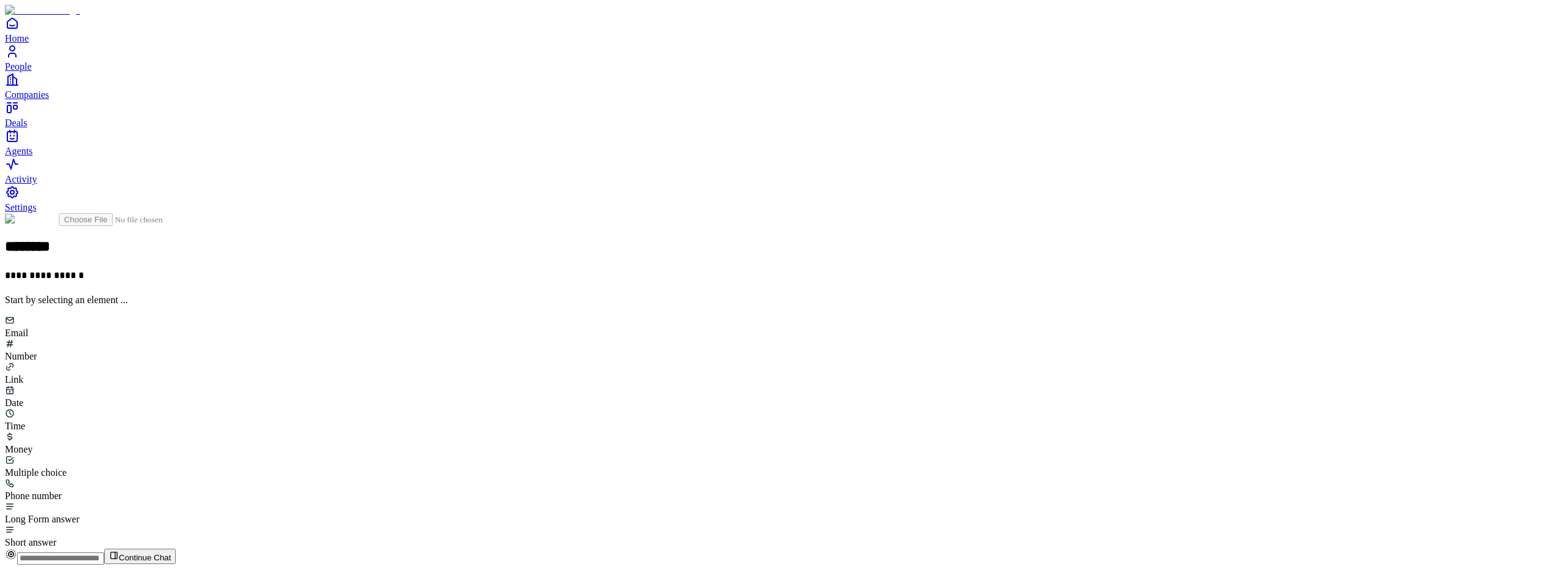
click at [660, 316] on div "Email" at bounding box center [784, 327] width 1559 height 23
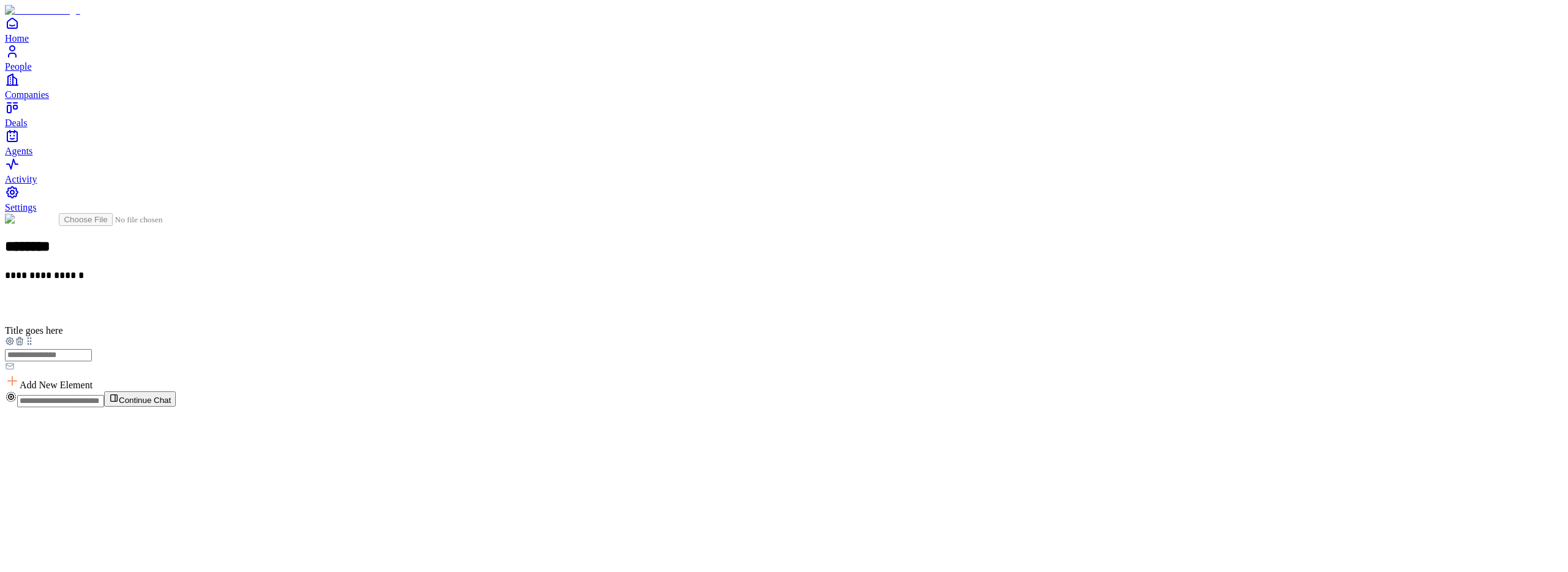
click at [93, 380] on span "Add New Element" at bounding box center [56, 384] width 73 height 10
click at [716, 333] on div "Link" at bounding box center [679, 345] width 75 height 23
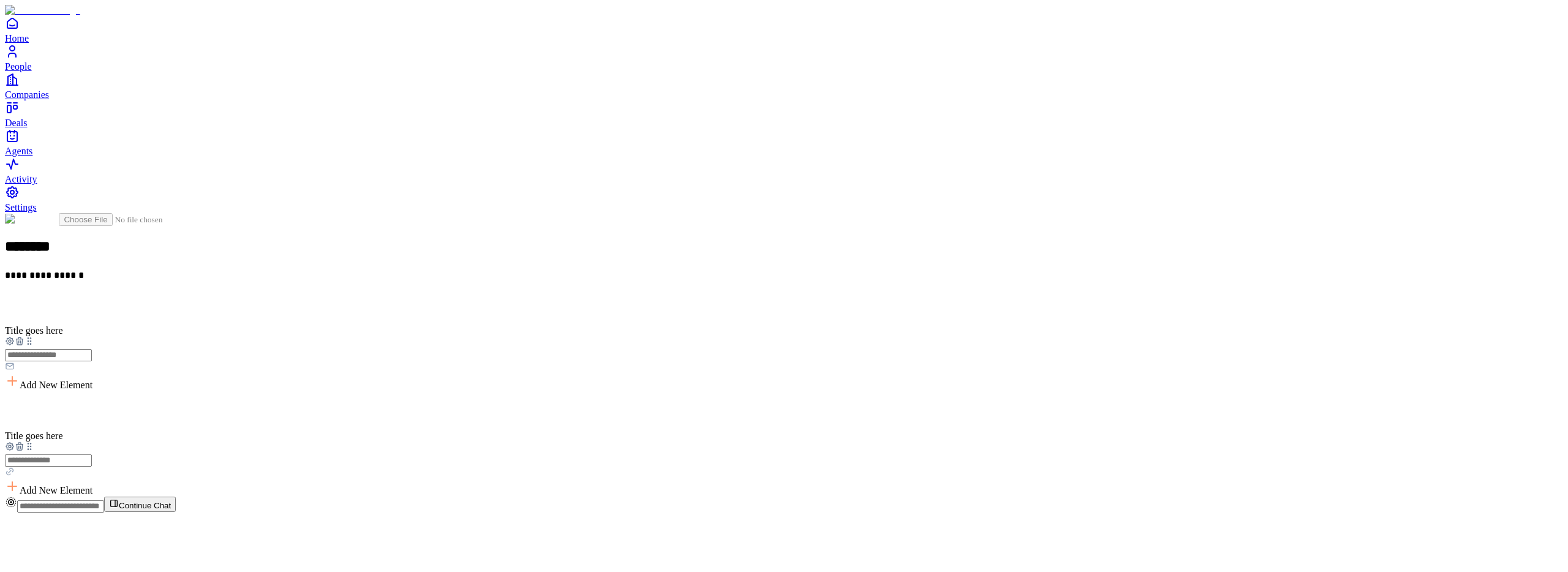
click at [93, 485] on span "Add New Element" at bounding box center [56, 489] width 73 height 10
click at [716, 457] on div "Time" at bounding box center [679, 469] width 75 height 23
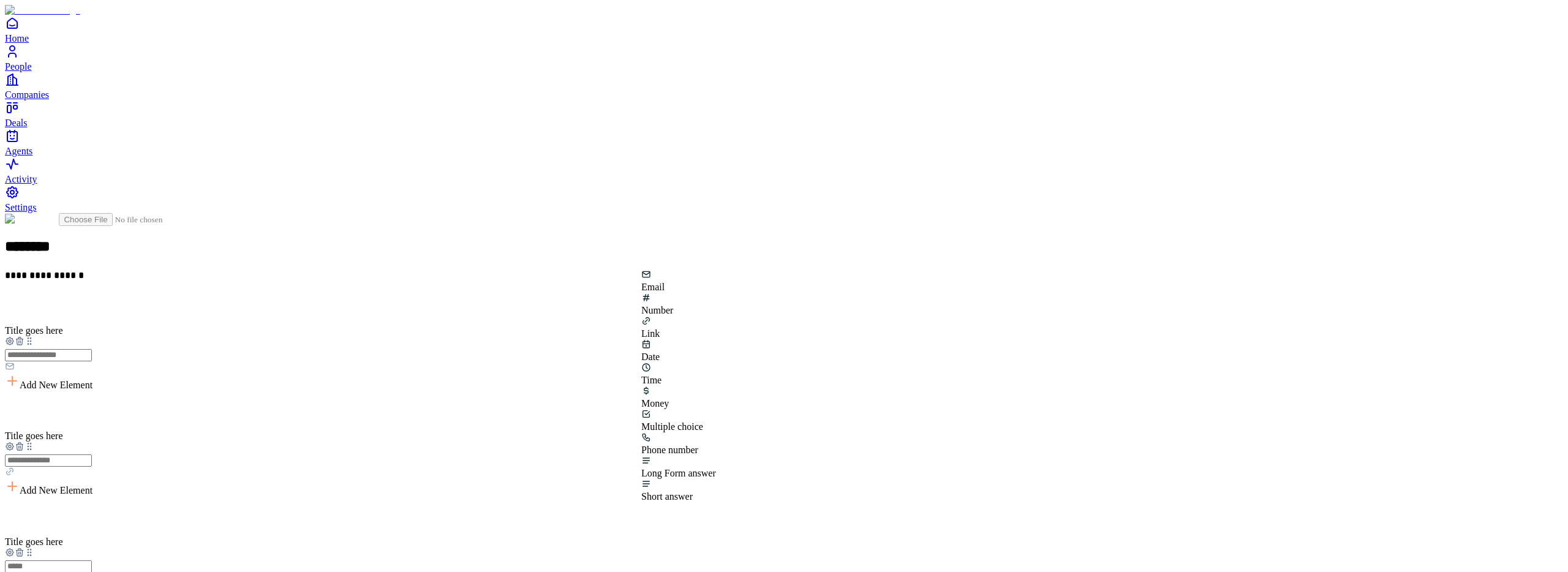
click at [716, 421] on div "Multiple choice" at bounding box center [679, 427] width 75 height 11
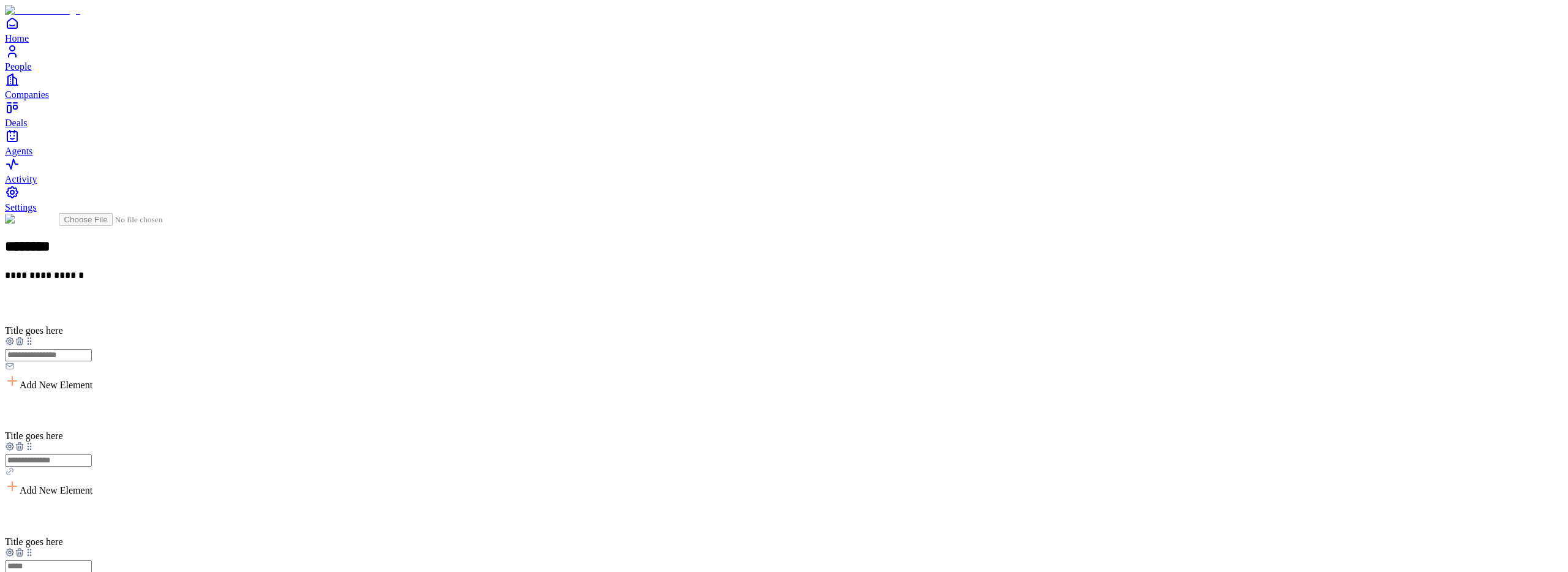
scroll to position [21, 0]
click at [25, 337] on icon at bounding box center [19, 341] width 10 height 10
click at [613, 297] on div "Title goes here Add New Element" at bounding box center [784, 344] width 1559 height 93
click at [21, 337] on icon at bounding box center [19, 338] width 2 height 2
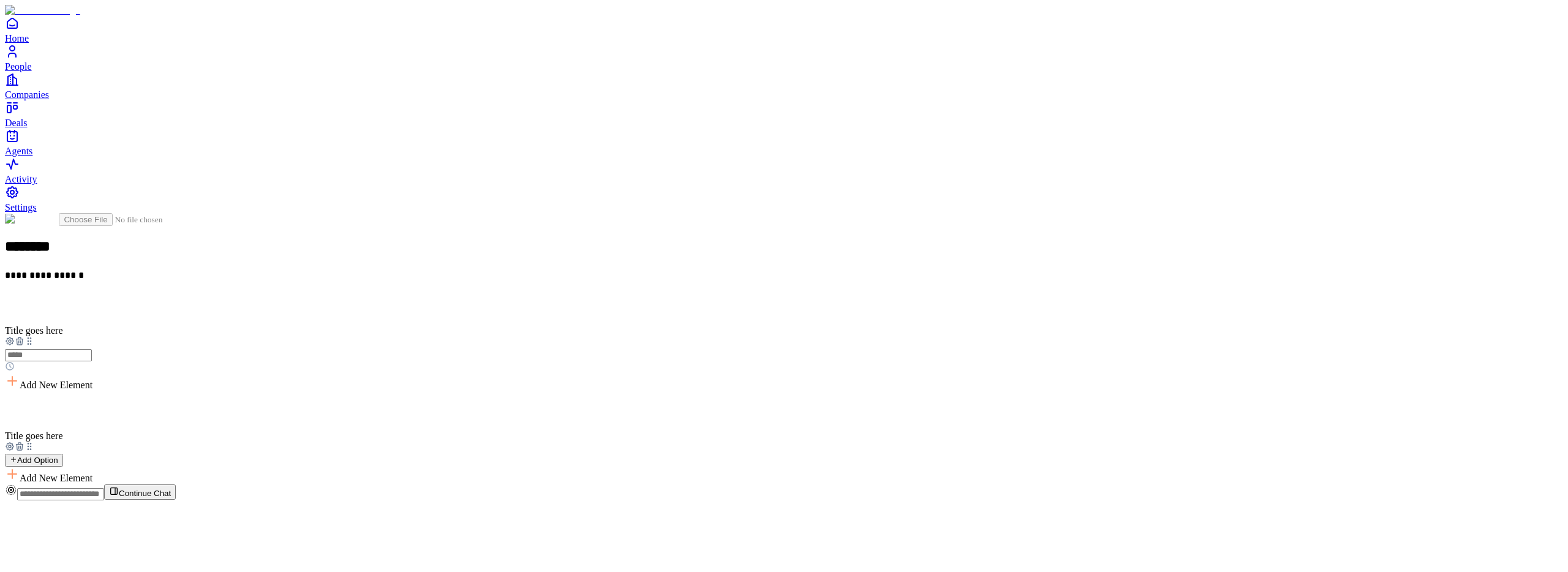
click at [25, 337] on icon at bounding box center [19, 341] width 10 height 10
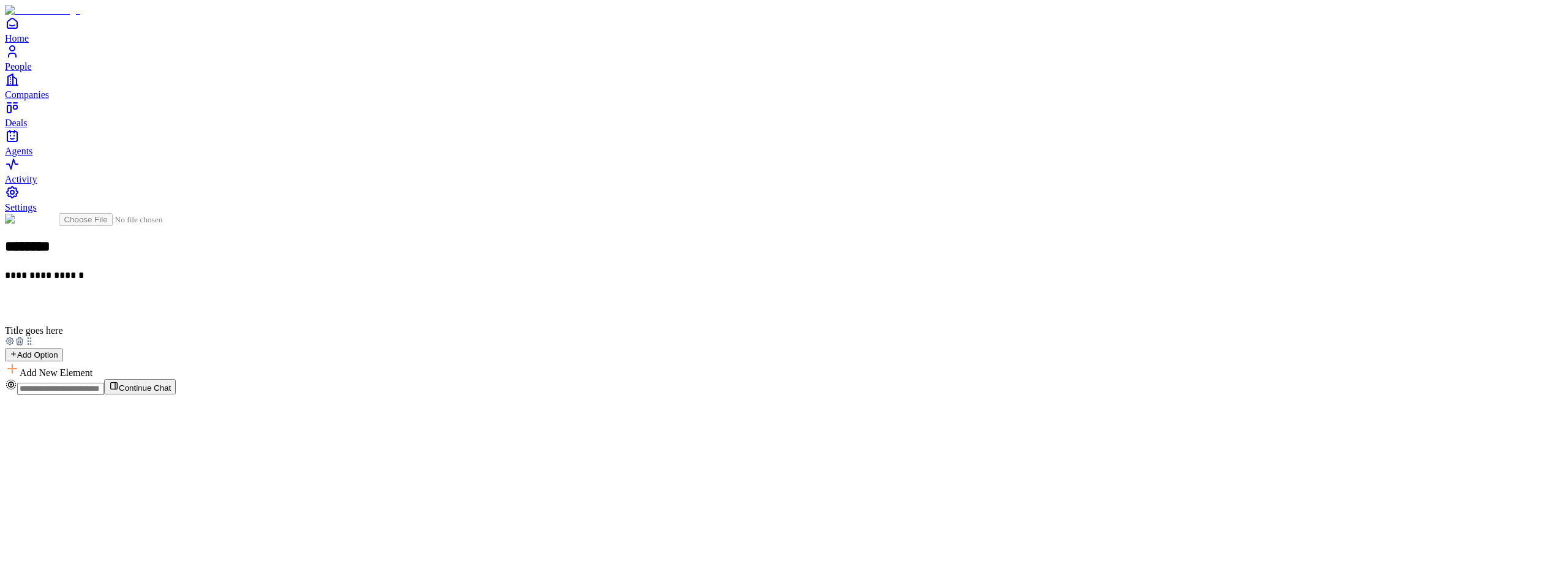
click at [25, 337] on icon at bounding box center [19, 341] width 10 height 10
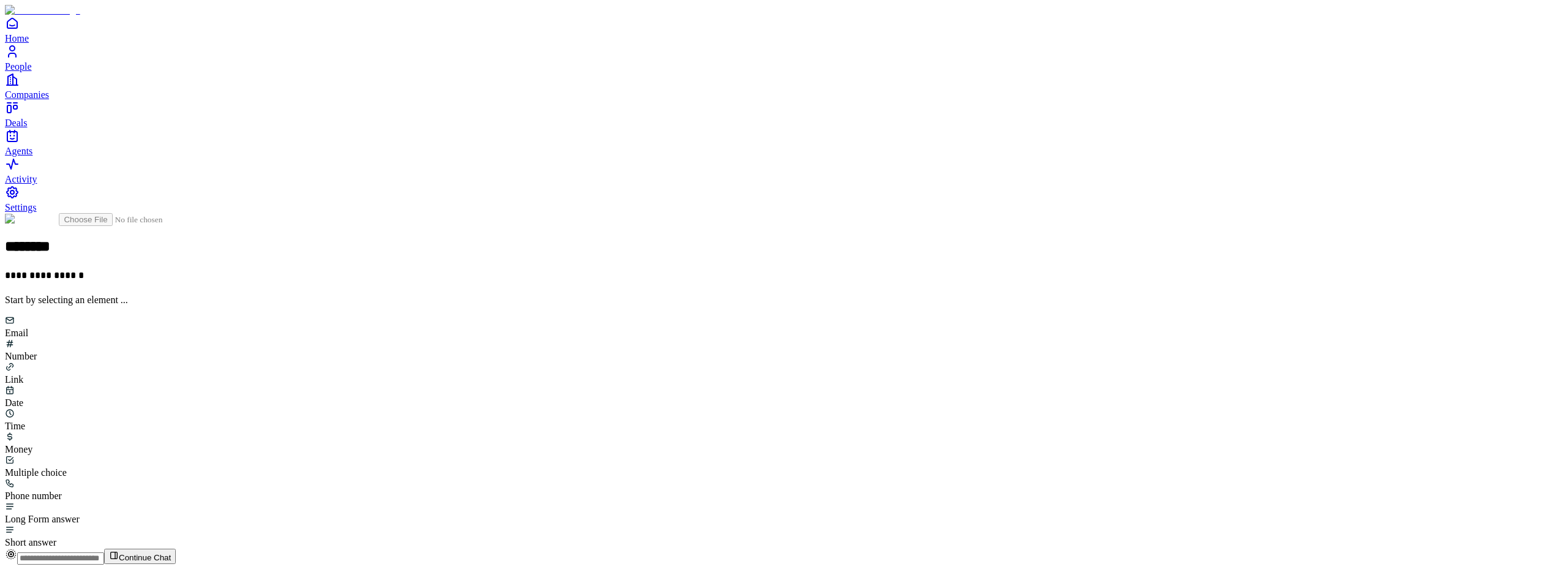
click at [577, 256] on div "**********" at bounding box center [784, 381] width 1559 height 335
